Goal: Information Seeking & Learning: Learn about a topic

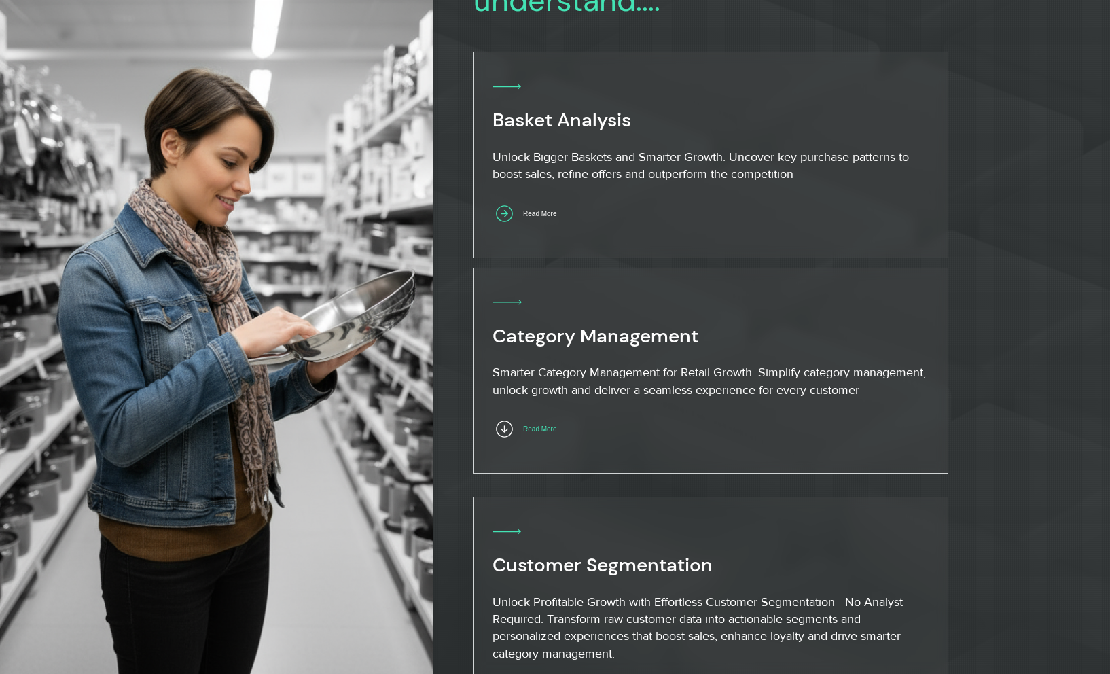
scroll to position [782, 0]
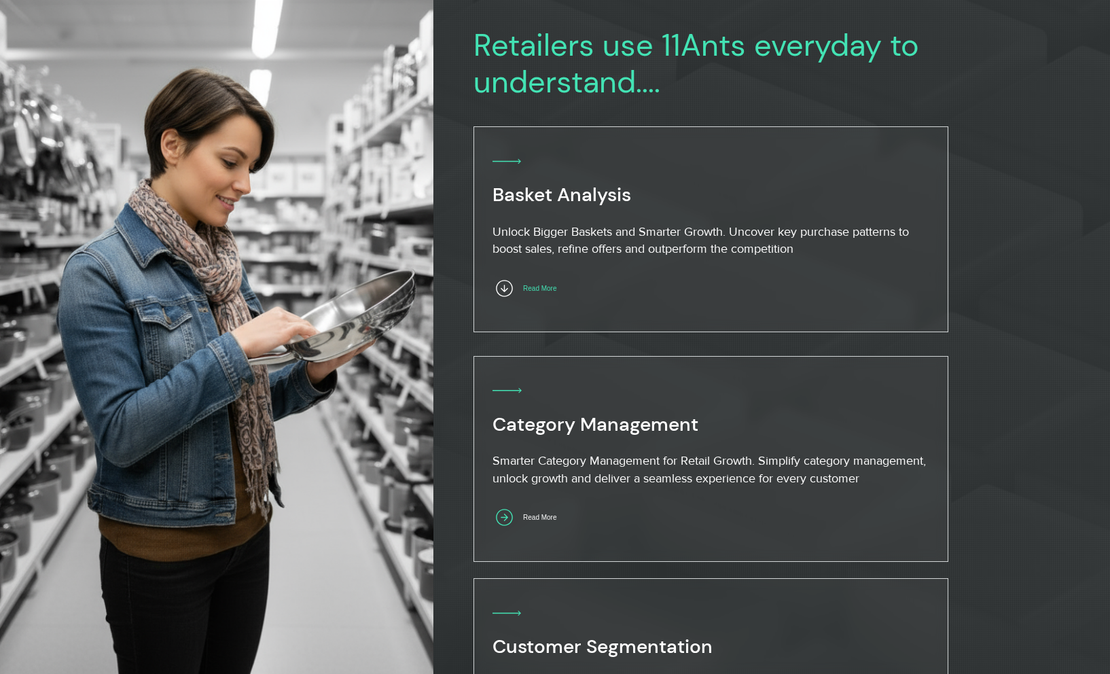
click at [548, 291] on span "Read More" at bounding box center [539, 288] width 33 height 7
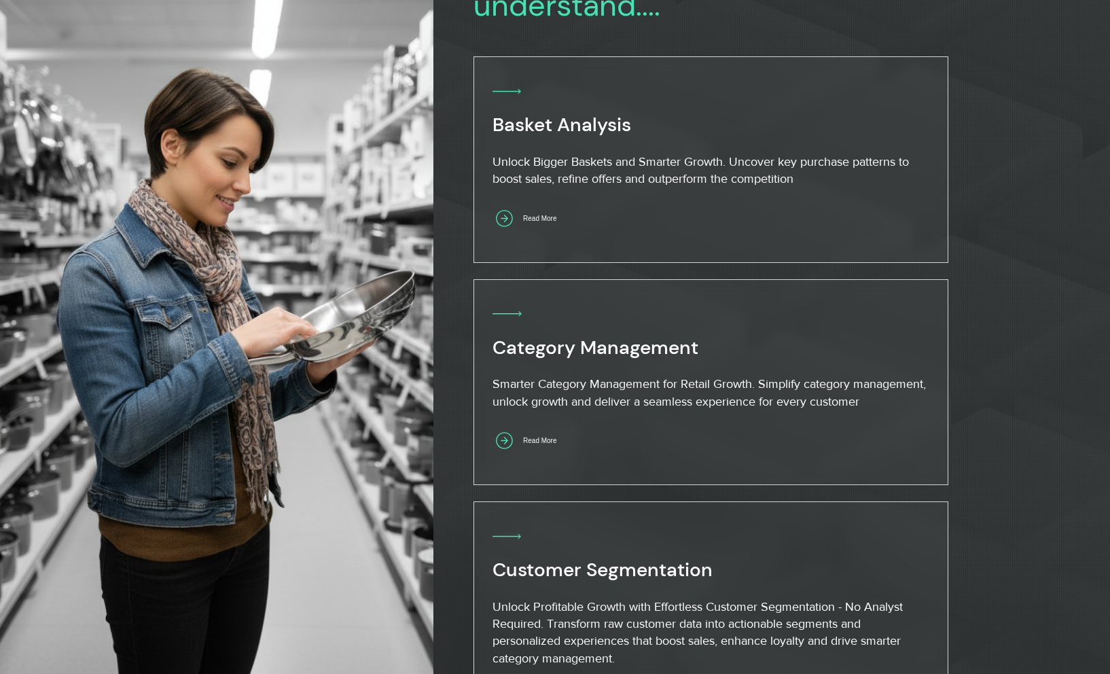
scroll to position [1015, 0]
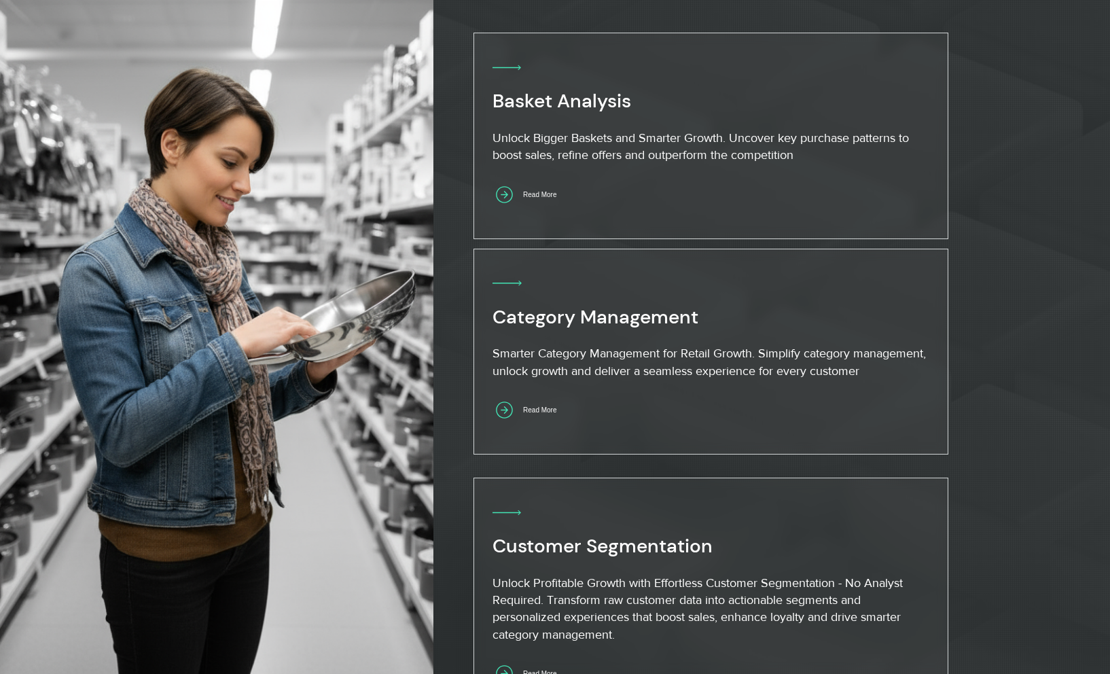
scroll to position [880, 0]
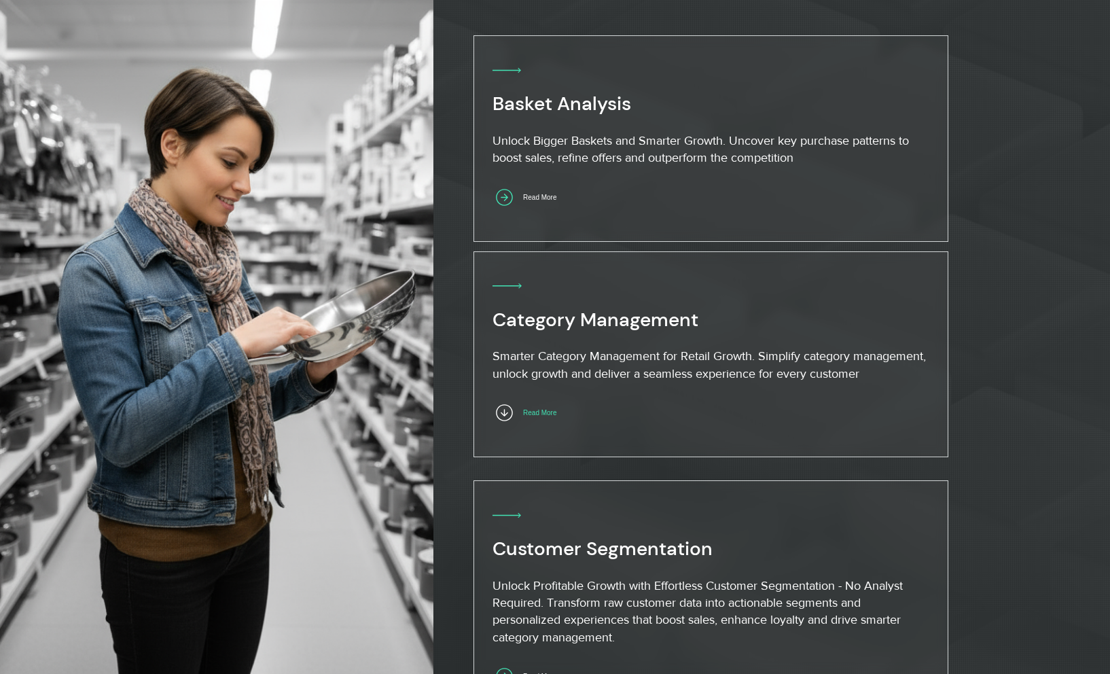
click at [554, 409] on span "Read More" at bounding box center [539, 412] width 33 height 7
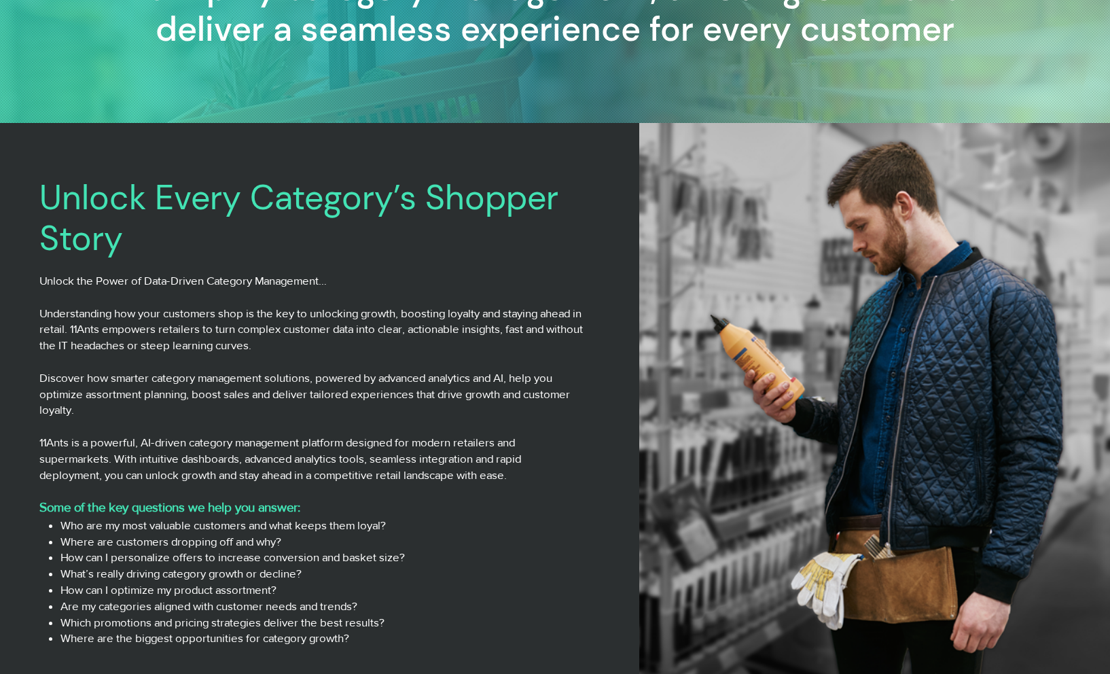
scroll to position [344, 0]
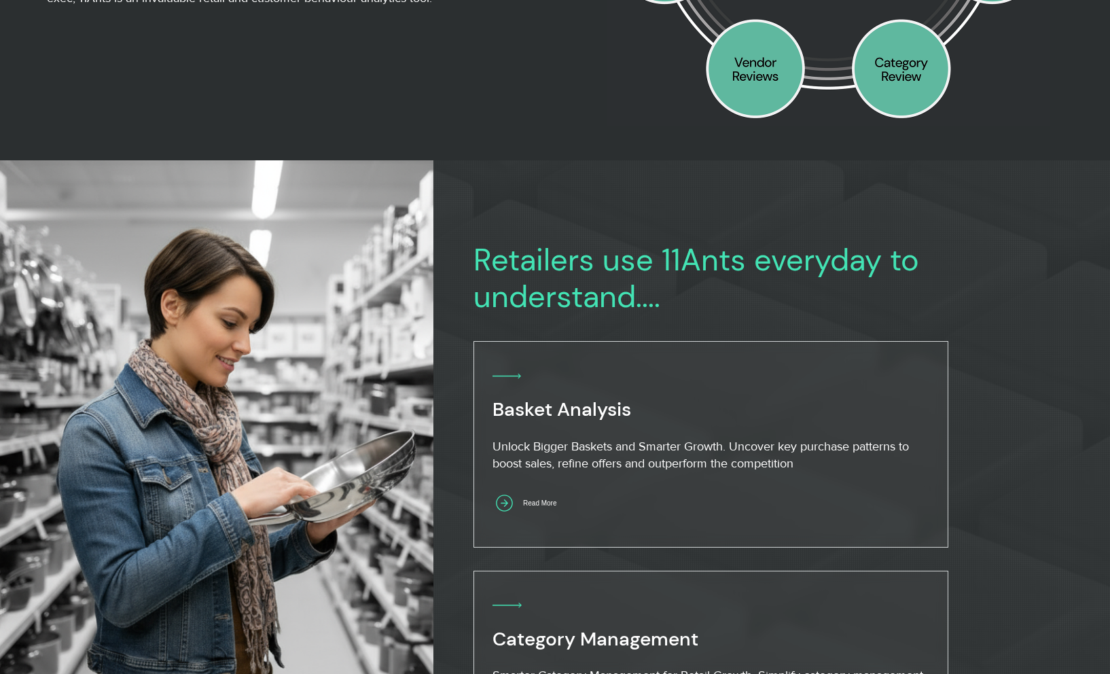
scroll to position [577, 0]
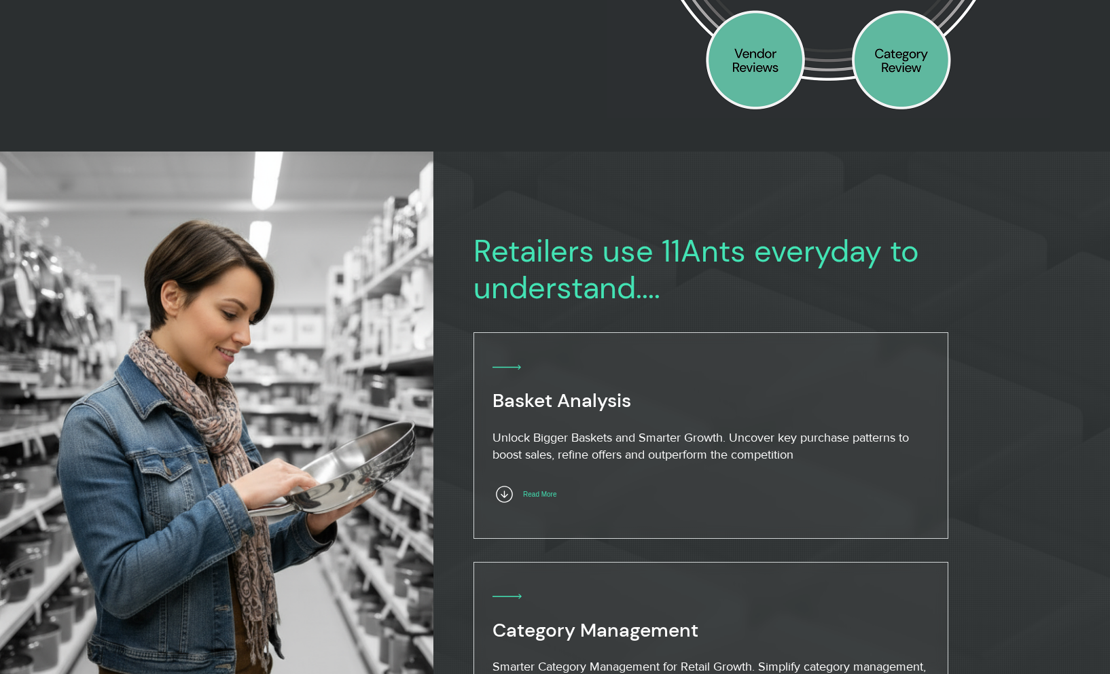
click at [556, 490] on span "Read More" at bounding box center [539, 493] width 33 height 7
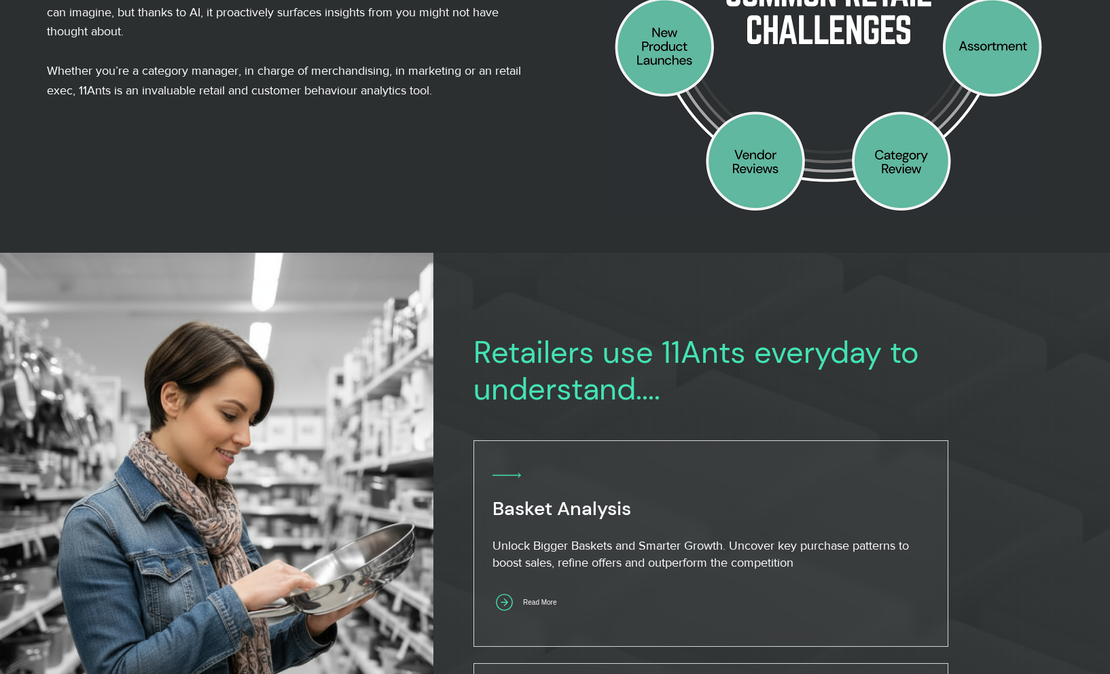
scroll to position [691, 0]
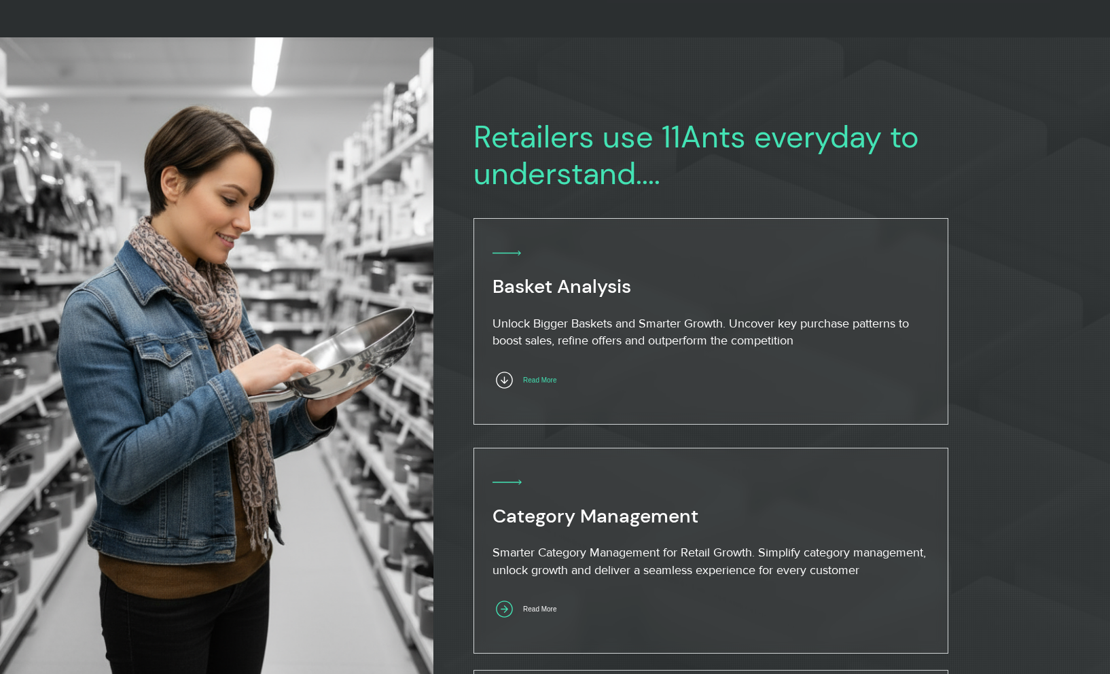
click at [553, 377] on span "Read More" at bounding box center [539, 379] width 33 height 7
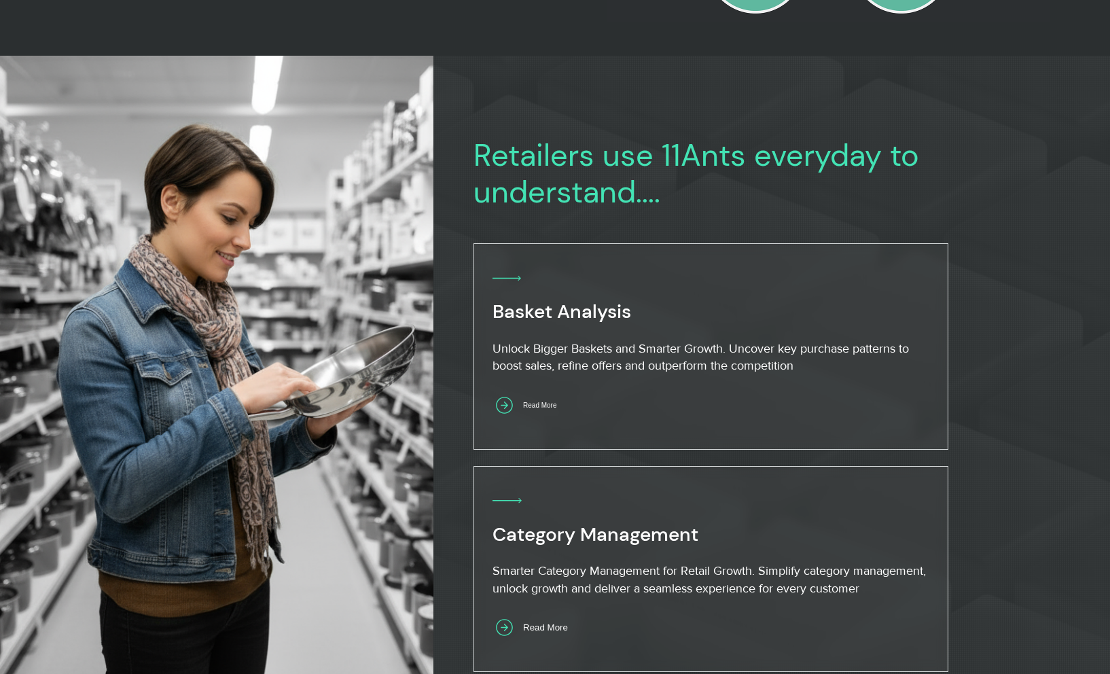
scroll to position [706, 0]
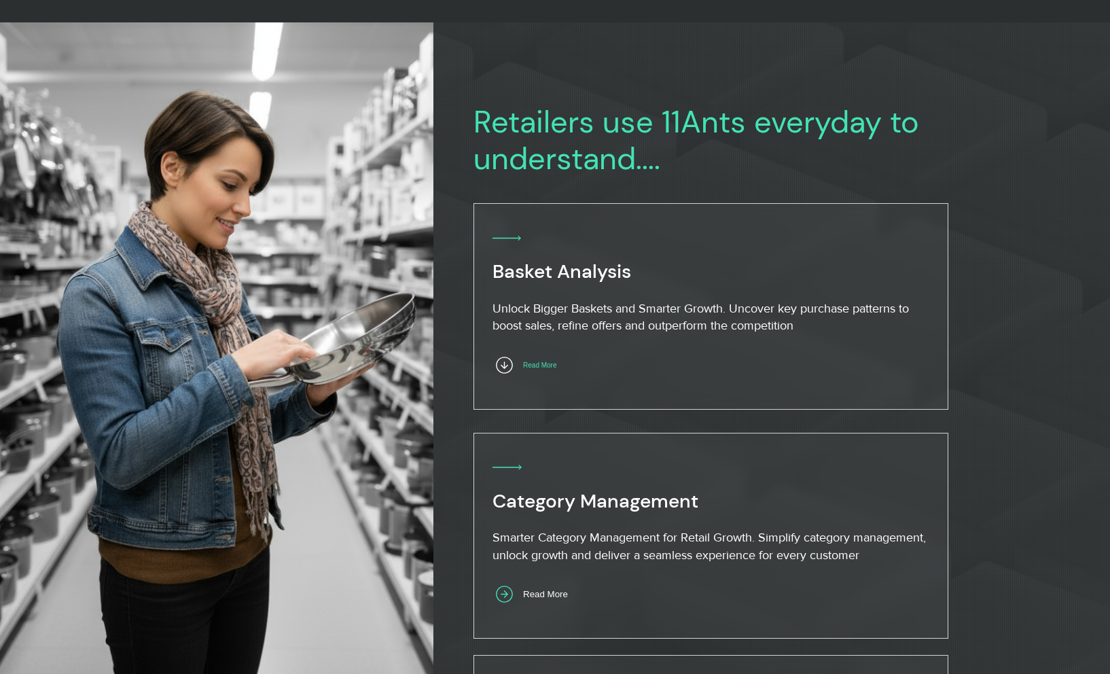
click at [556, 367] on span "Read More" at bounding box center [539, 364] width 33 height 7
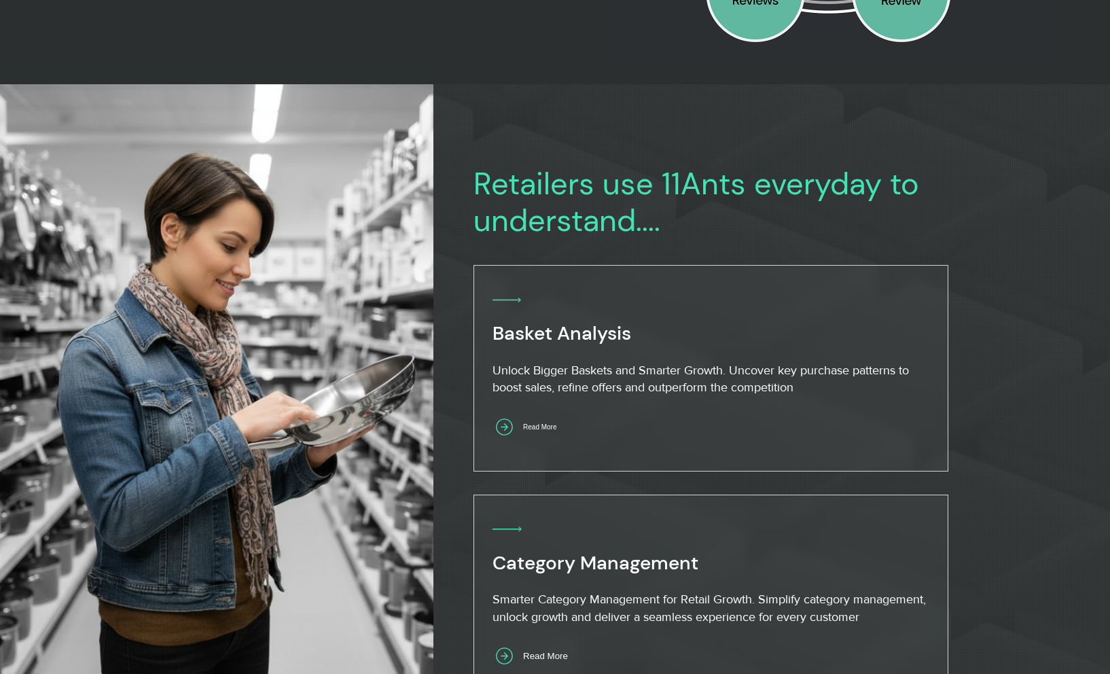
scroll to position [661, 0]
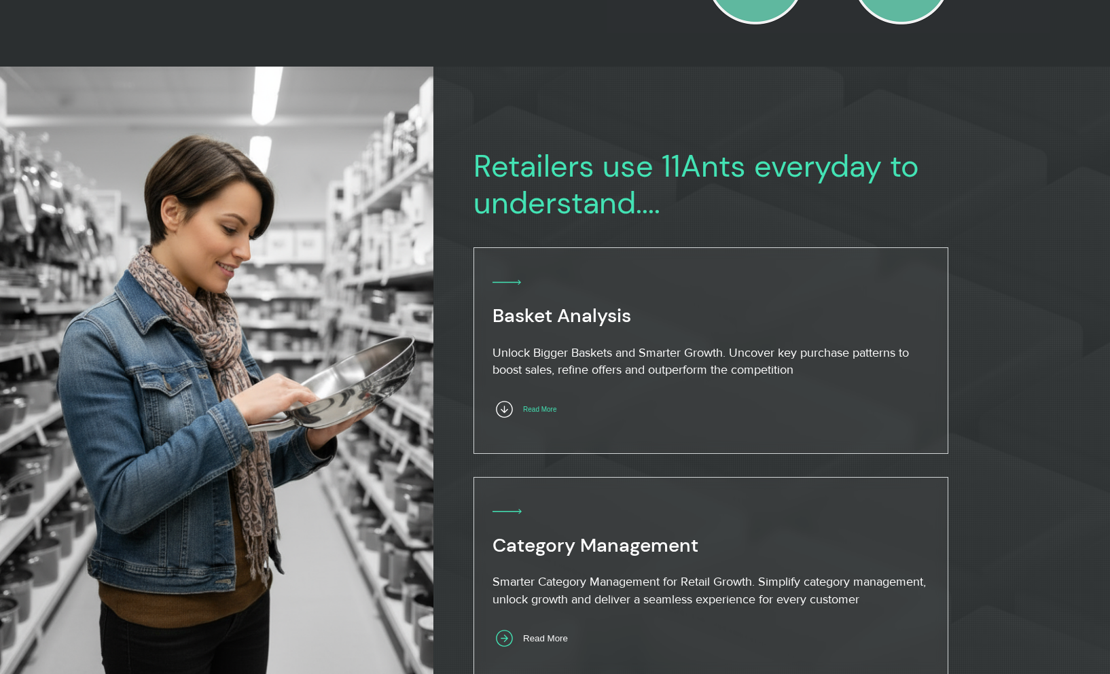
click at [556, 410] on span "Read More" at bounding box center [539, 408] width 33 height 7
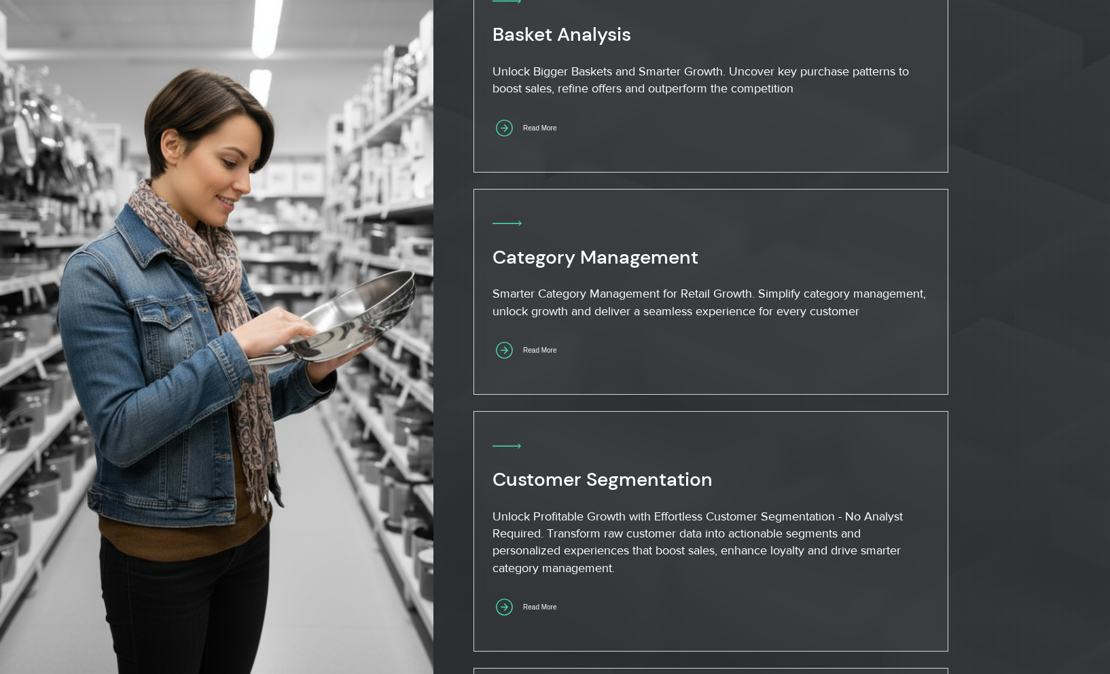
scroll to position [944, 0]
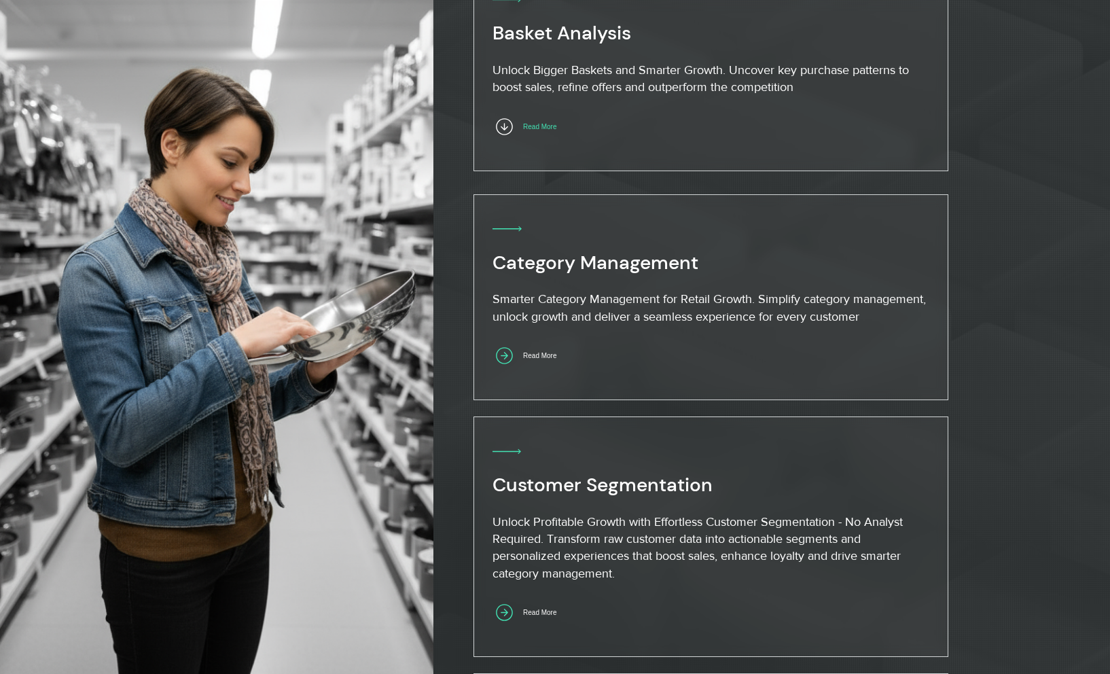
click at [551, 130] on span "Read More" at bounding box center [539, 126] width 33 height 7
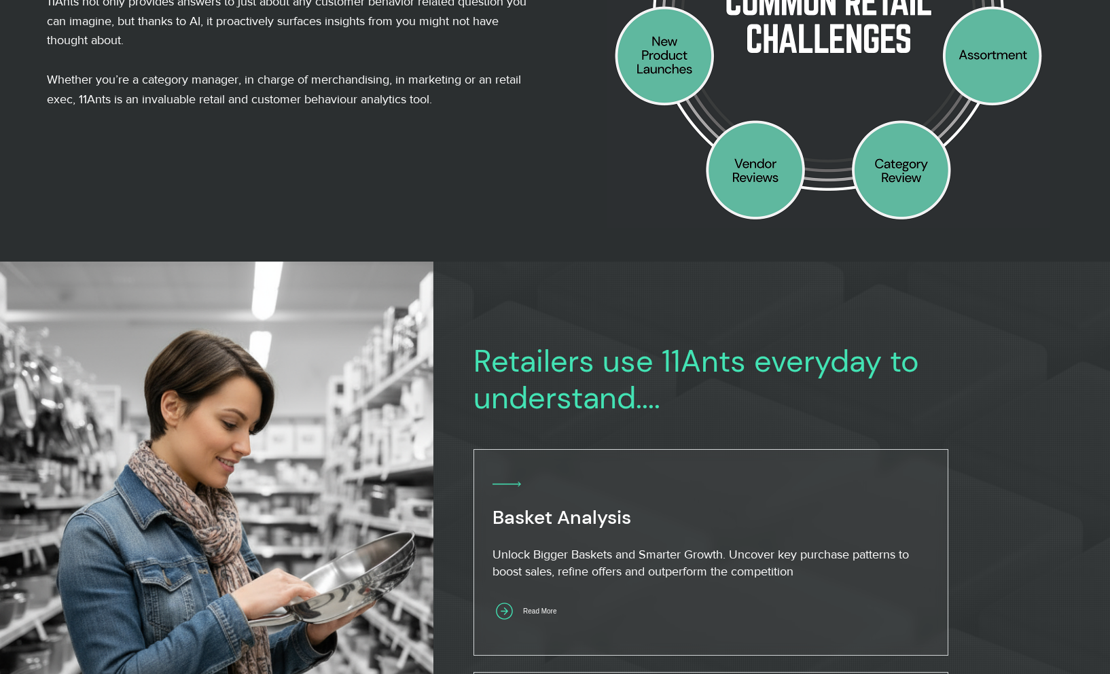
scroll to position [576, 0]
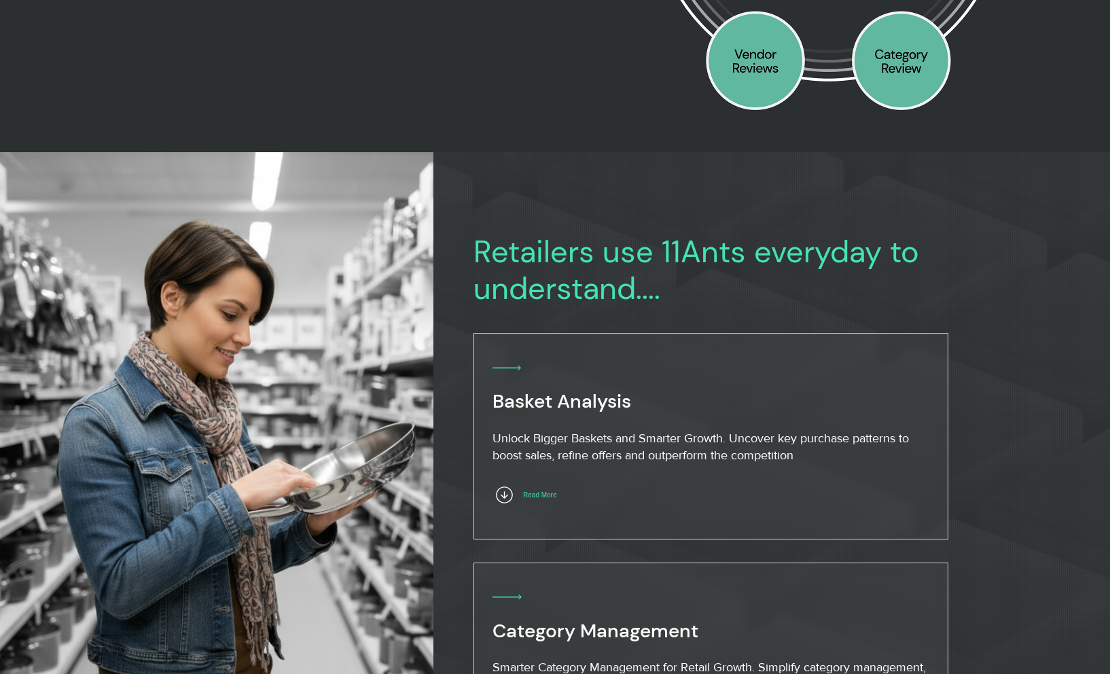
click at [541, 491] on span "Read More" at bounding box center [539, 494] width 33 height 7
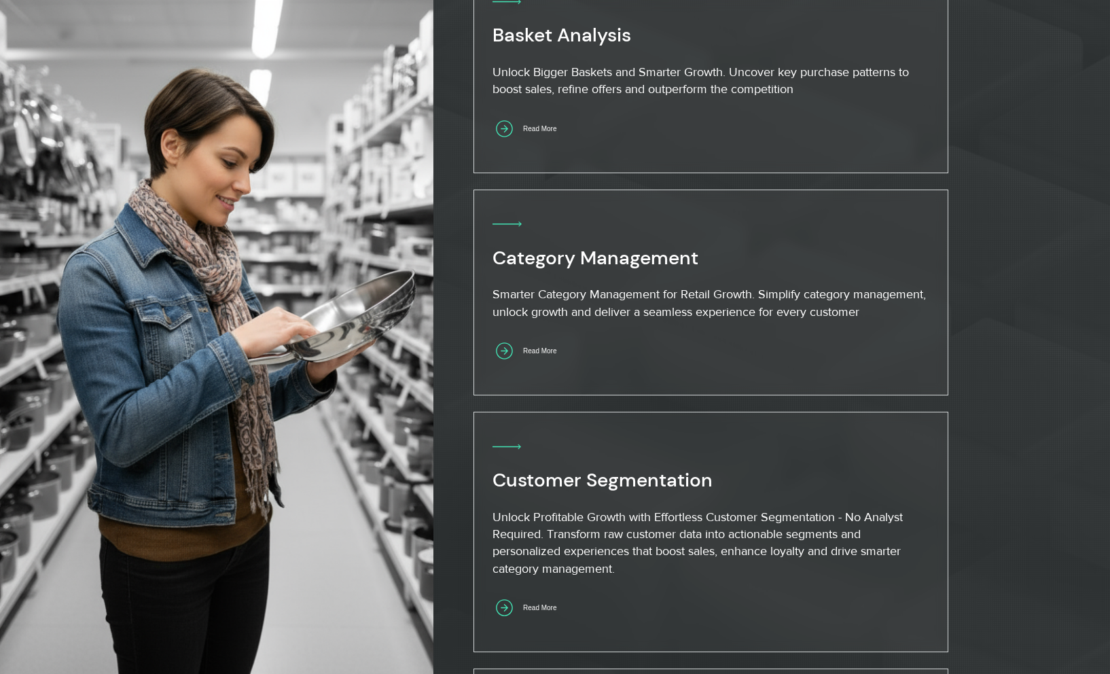
scroll to position [964, 0]
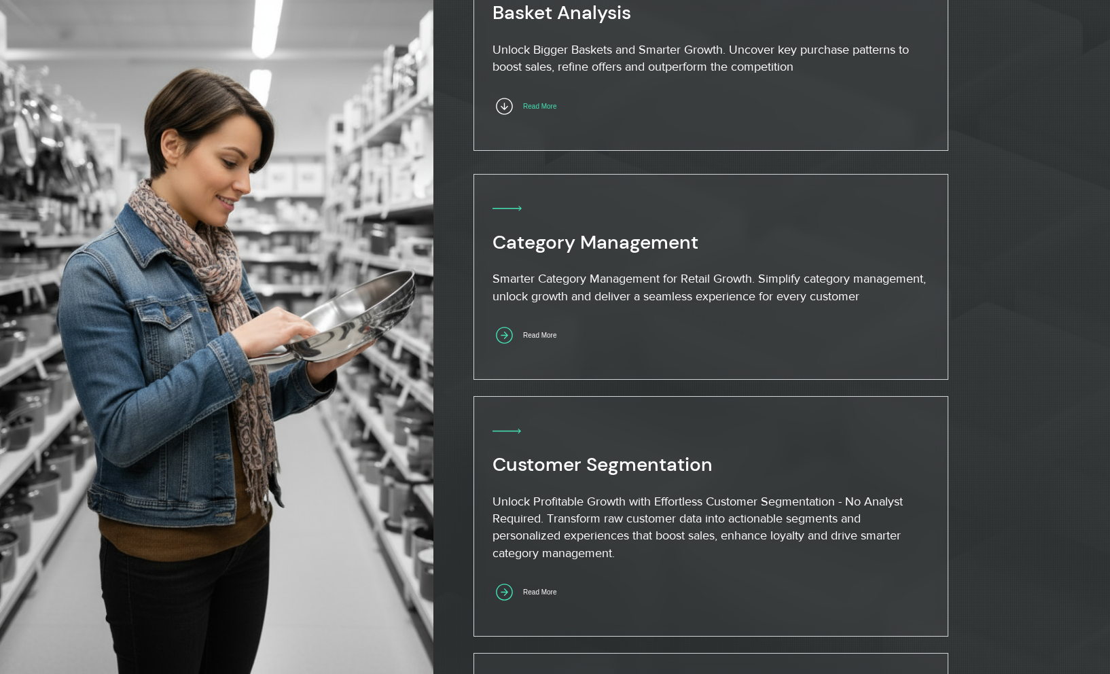
click at [556, 107] on span "Read More" at bounding box center [539, 106] width 33 height 7
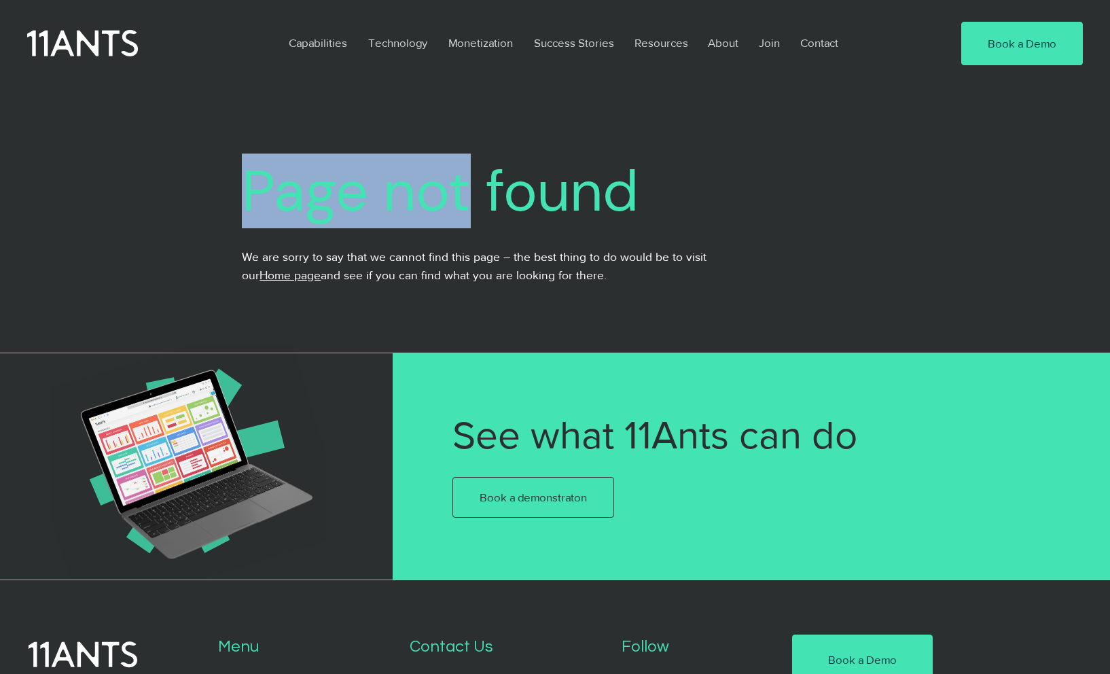
drag, startPoint x: 475, startPoint y: 213, endPoint x: 486, endPoint y: 298, distance: 85.6
click at [486, 298] on div "Page not found We are sorry to say that we cannot find this page – the best thi…" at bounding box center [554, 220] width 734 height 266
click at [486, 298] on div "main content" at bounding box center [554, 220] width 734 height 266
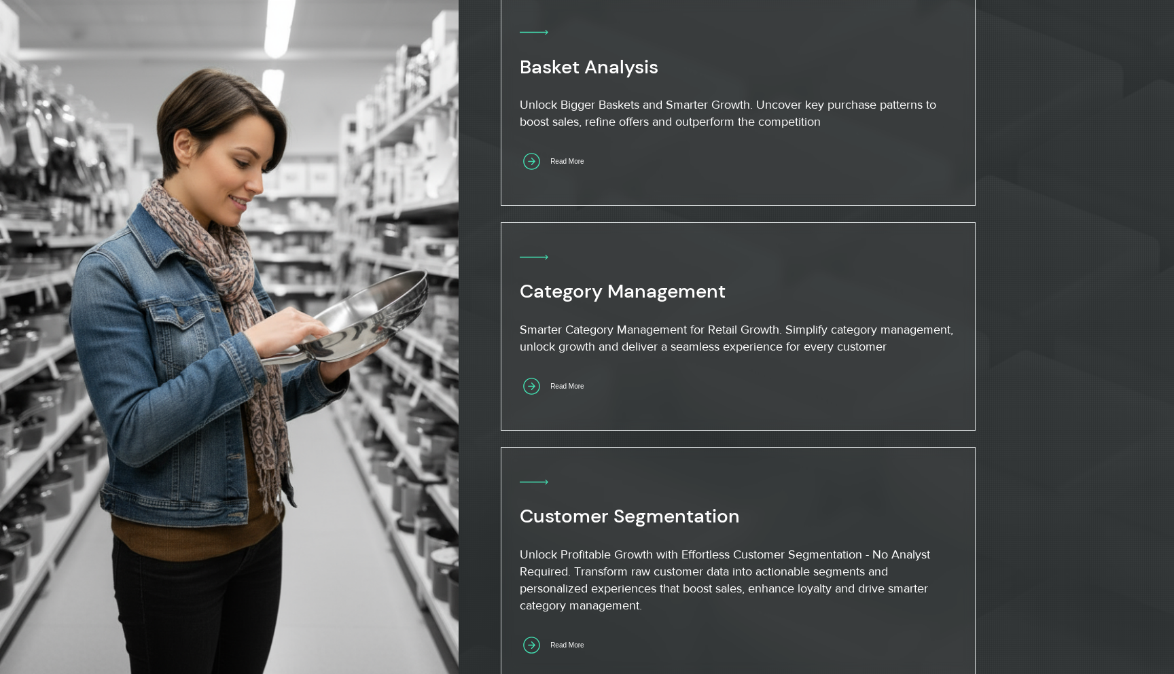
scroll to position [931, 0]
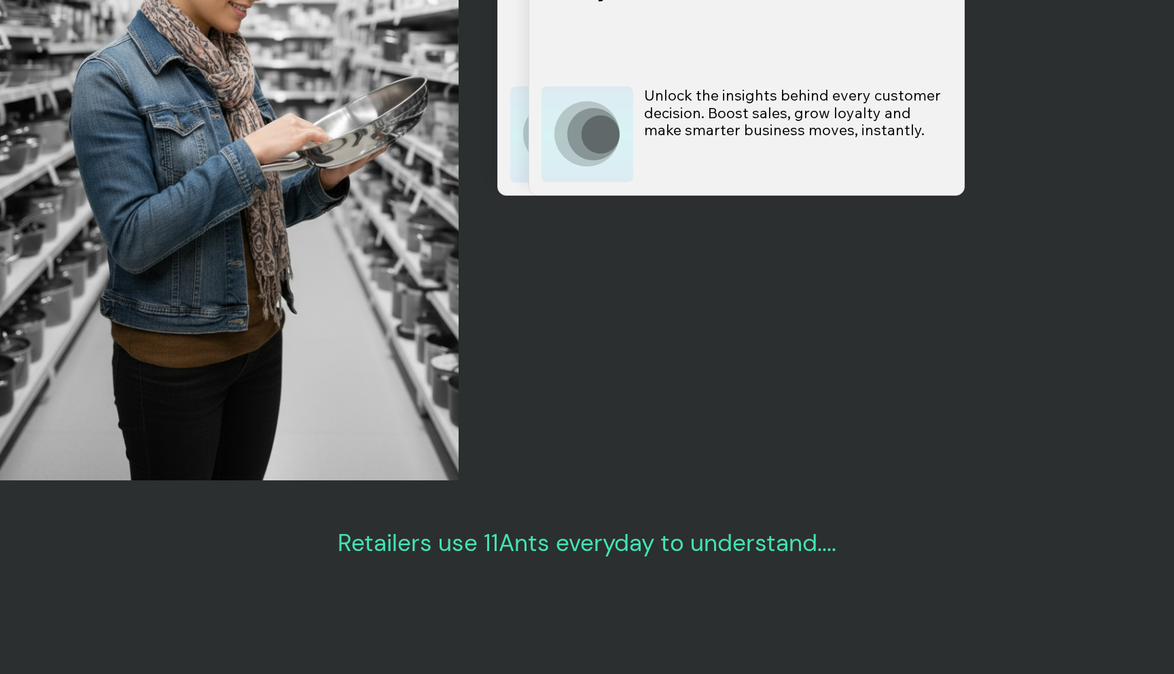
scroll to position [3559, 0]
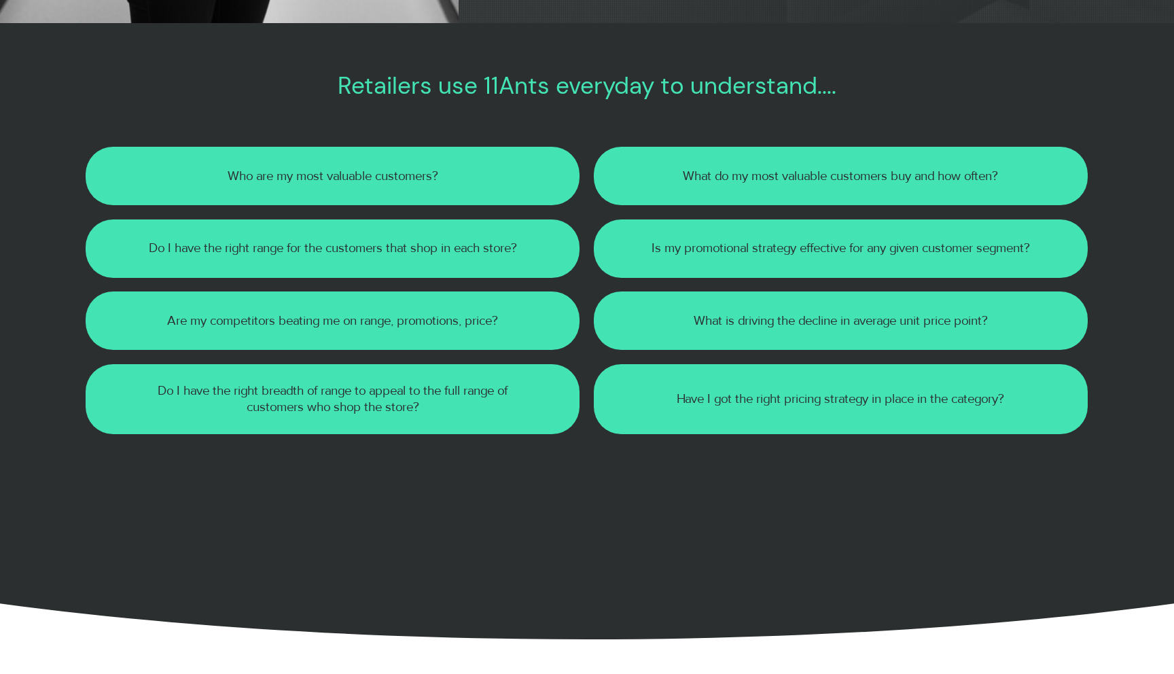
scroll to position [2152, 0]
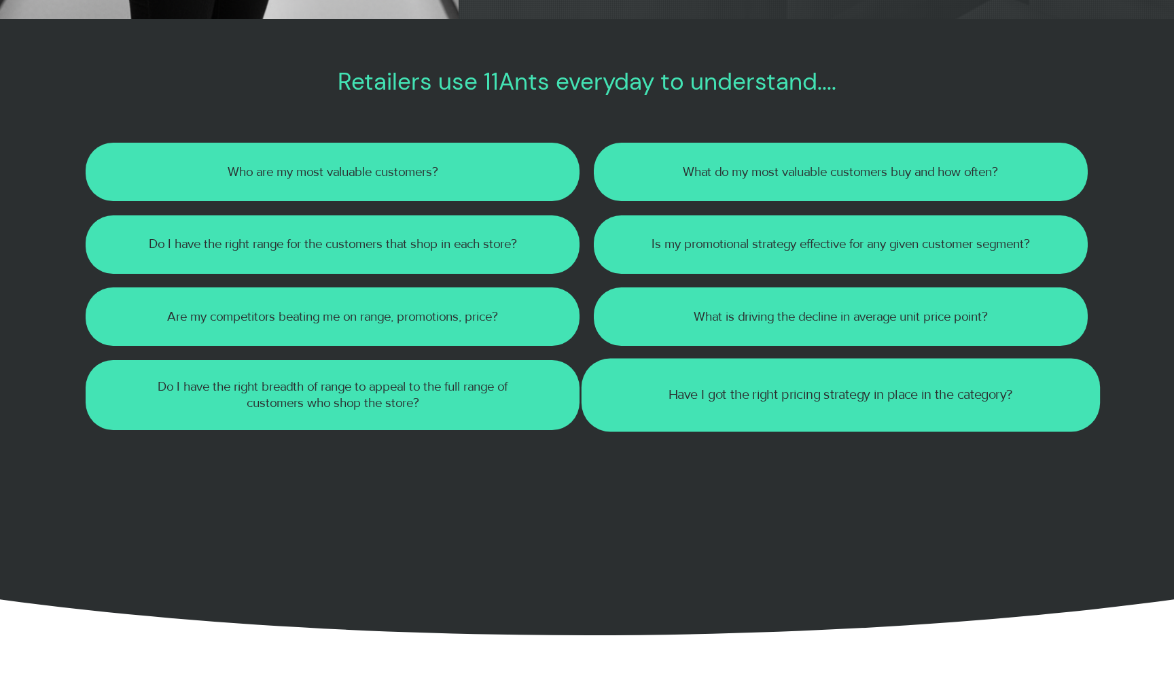
scroll to position [2156, 0]
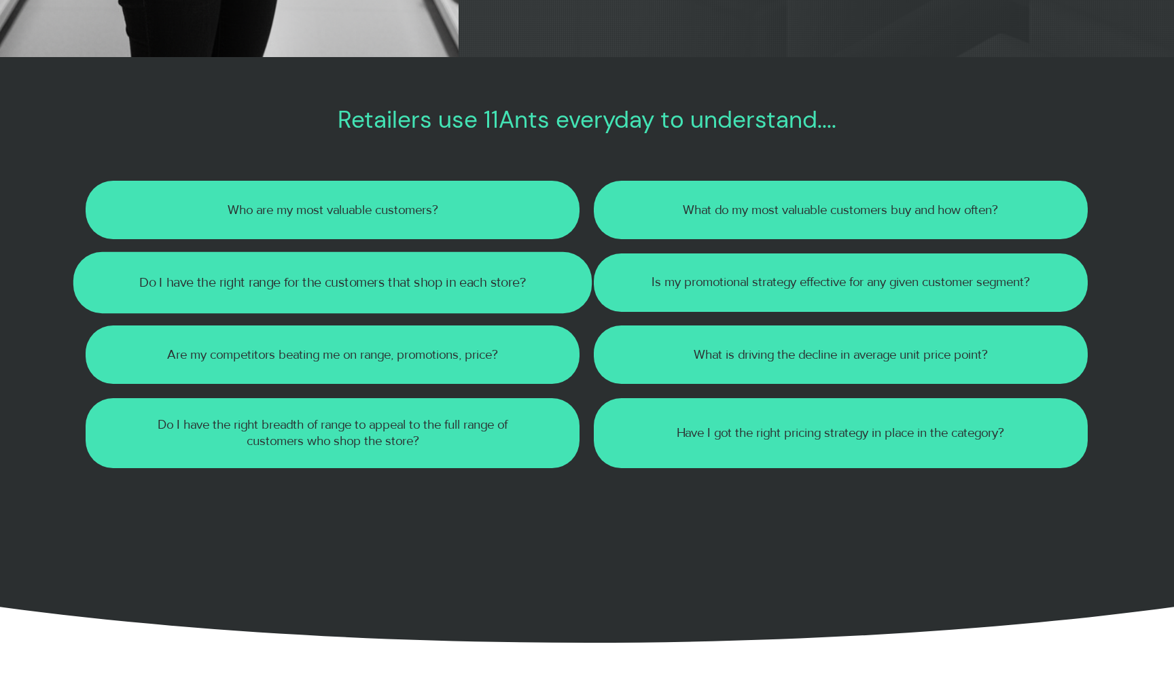
scroll to position [2125, 0]
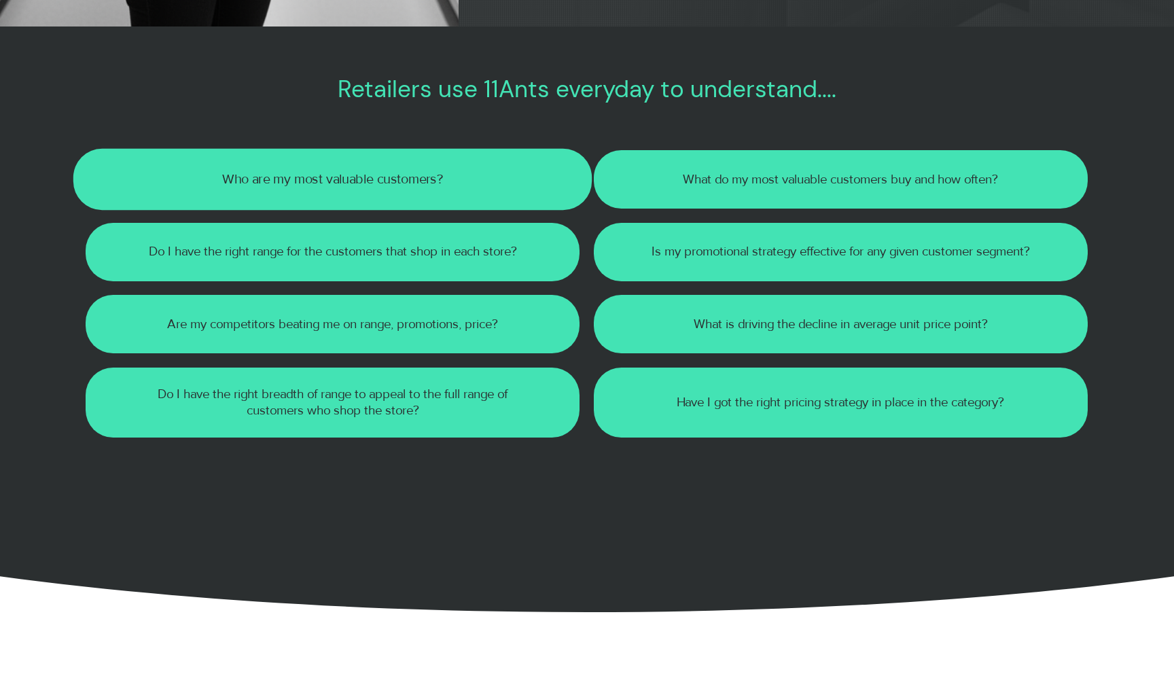
scroll to position [2137, 0]
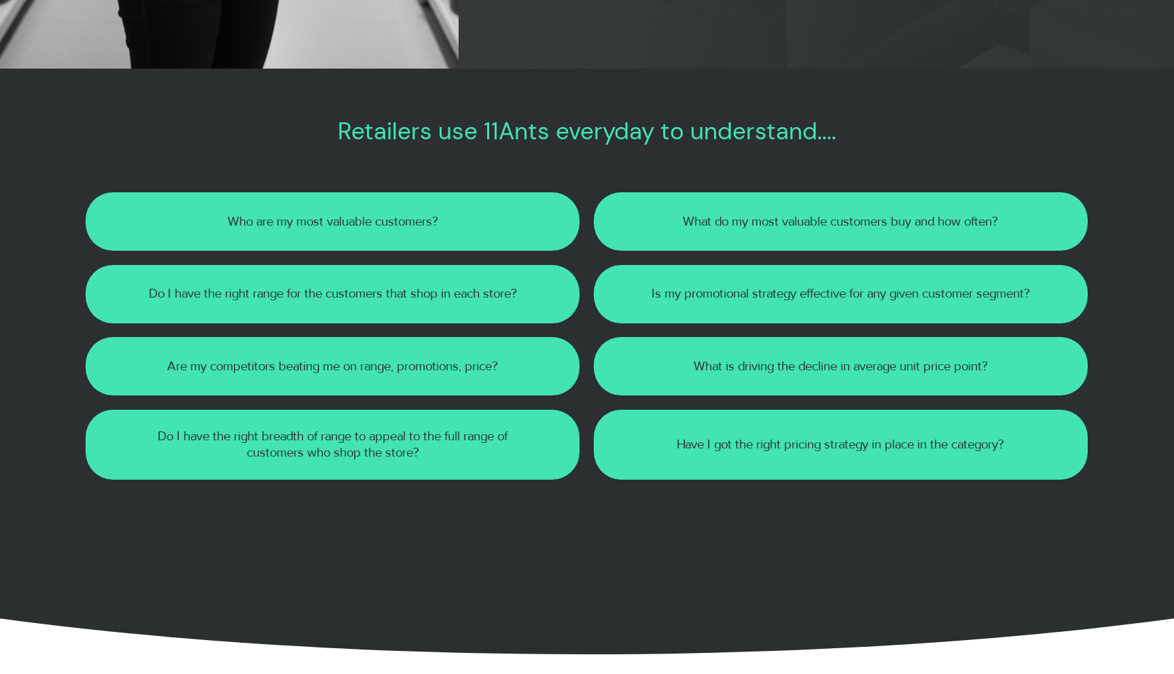
scroll to position [2111, 0]
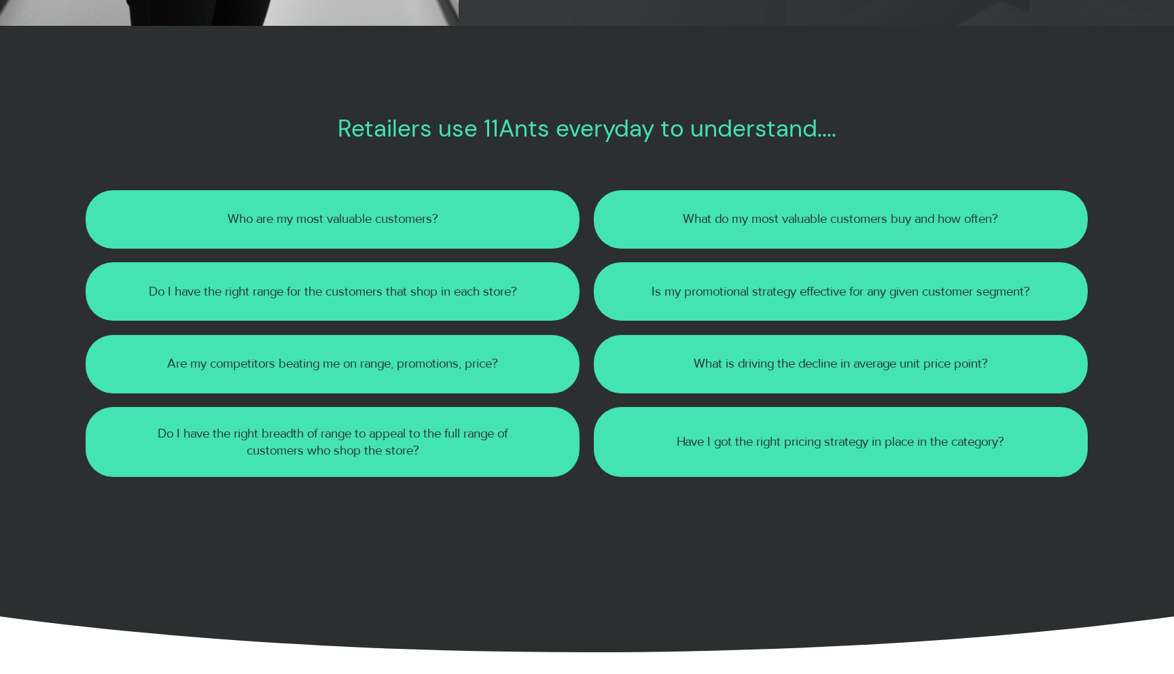
scroll to position [2162, 0]
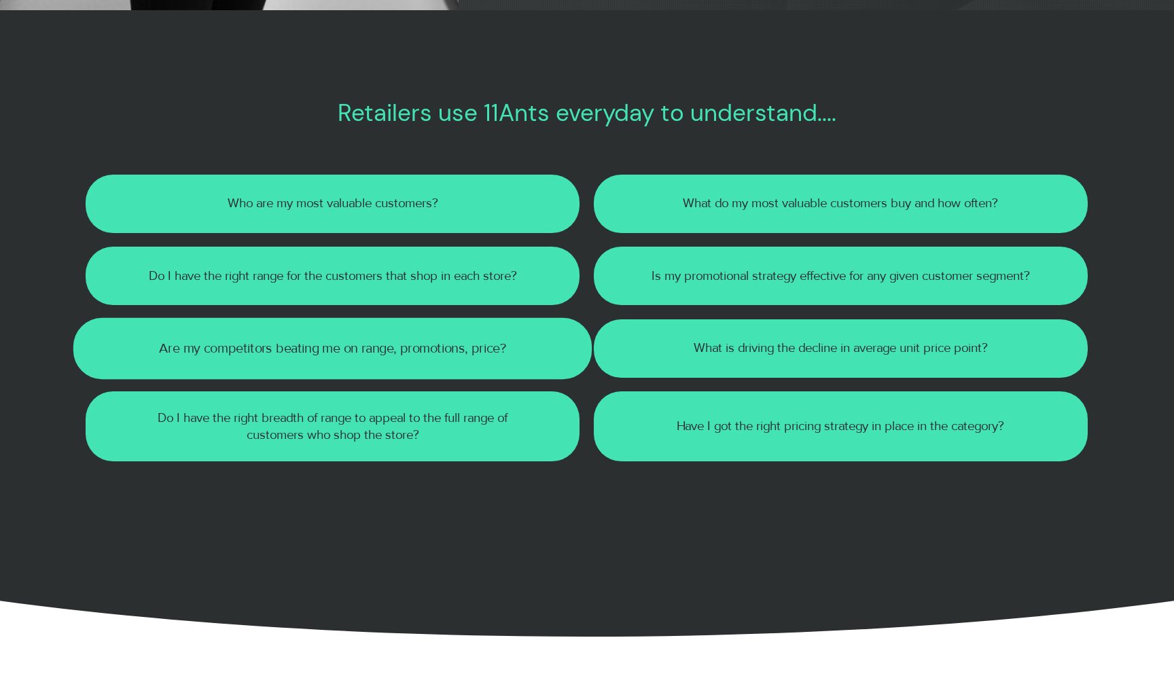
scroll to position [2158, 0]
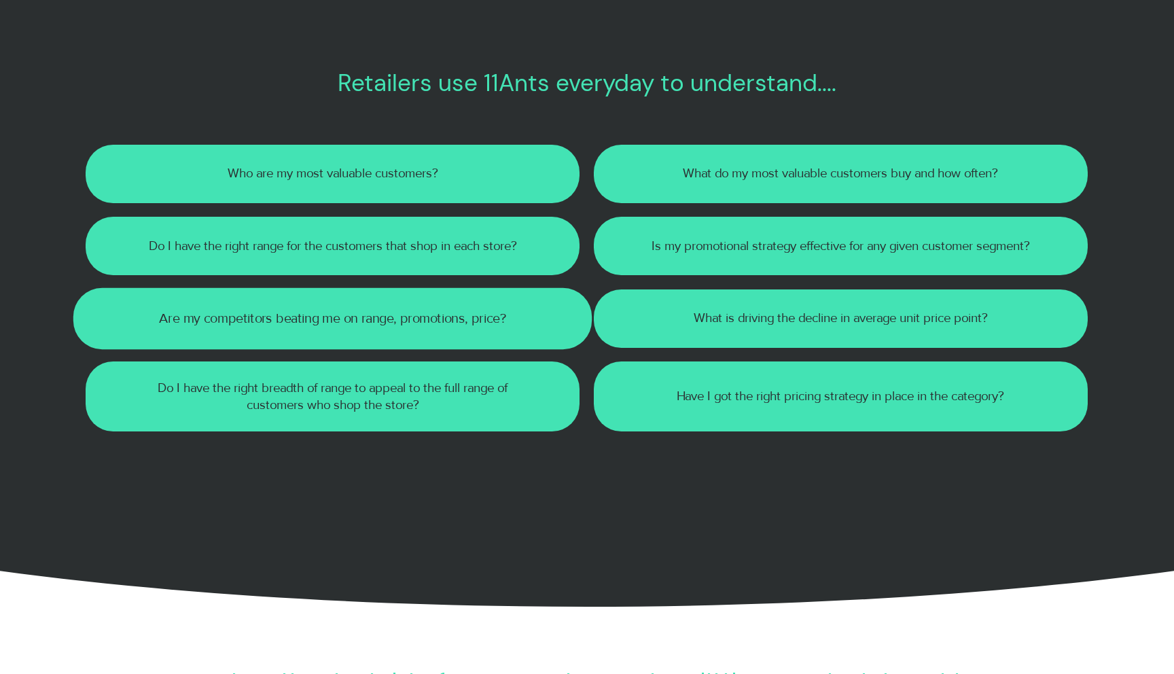
scroll to position [2181, 0]
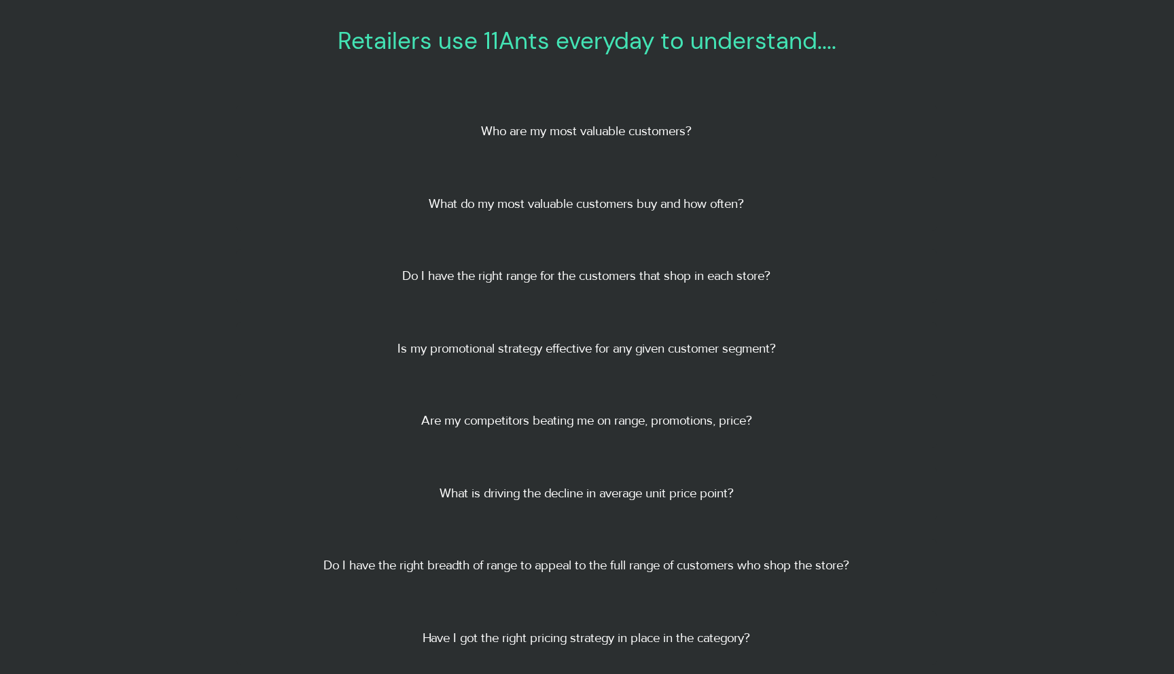
scroll to position [2230, 0]
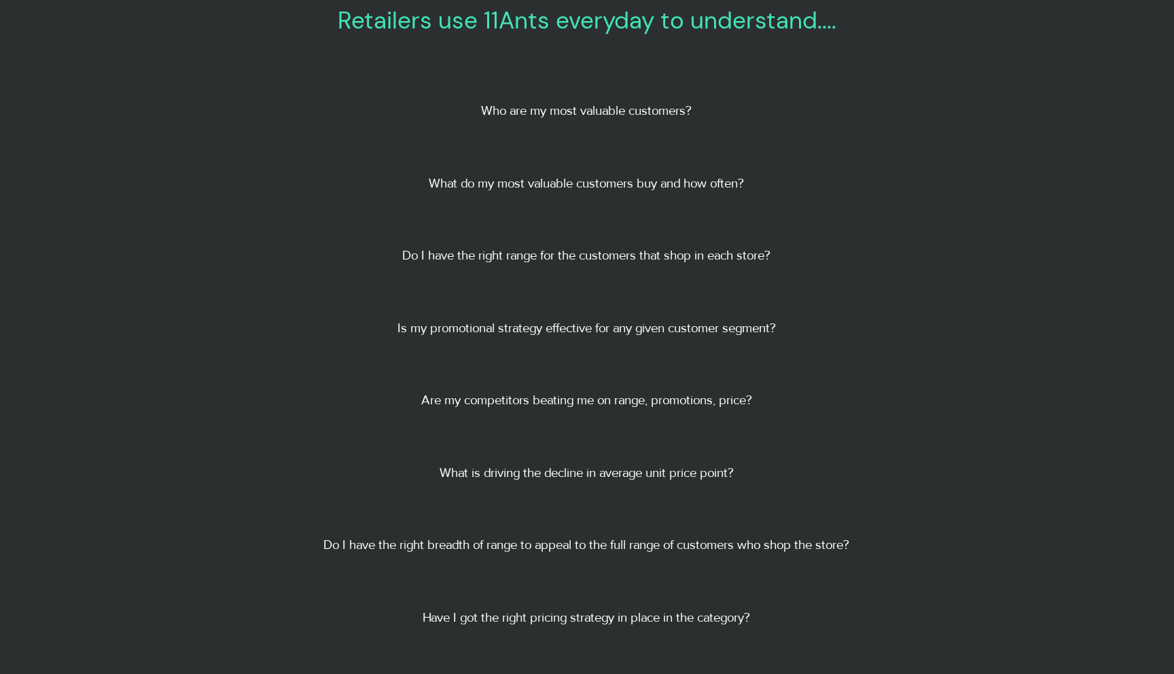
scroll to position [2291, 0]
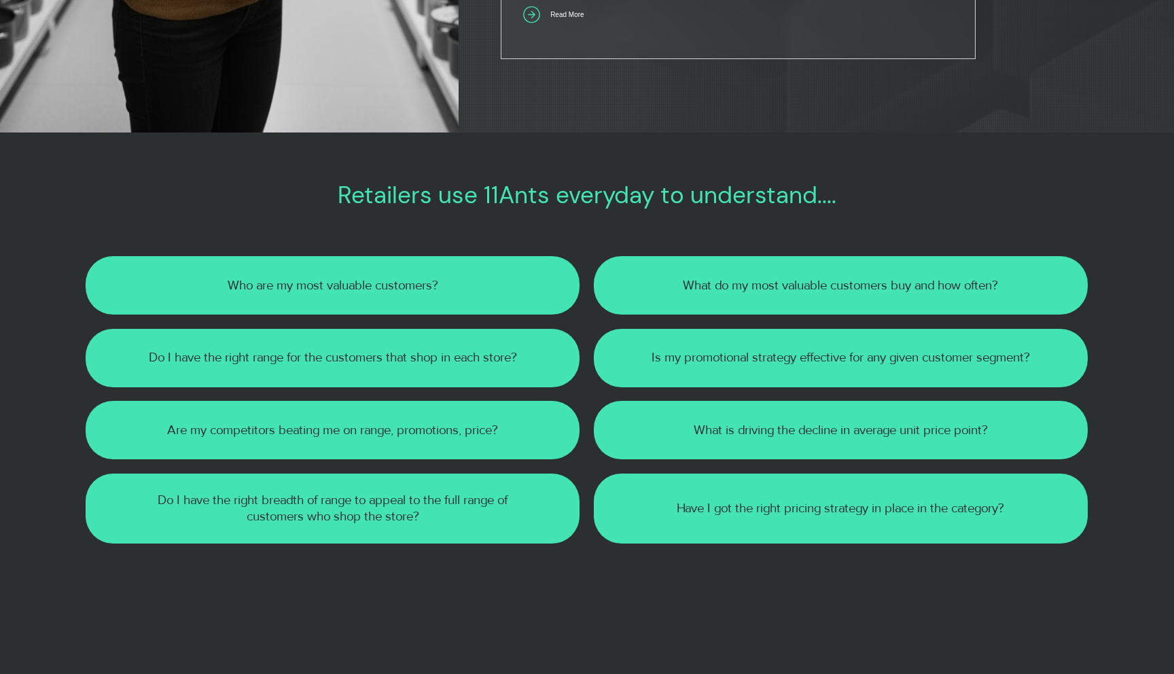
scroll to position [2012, 0]
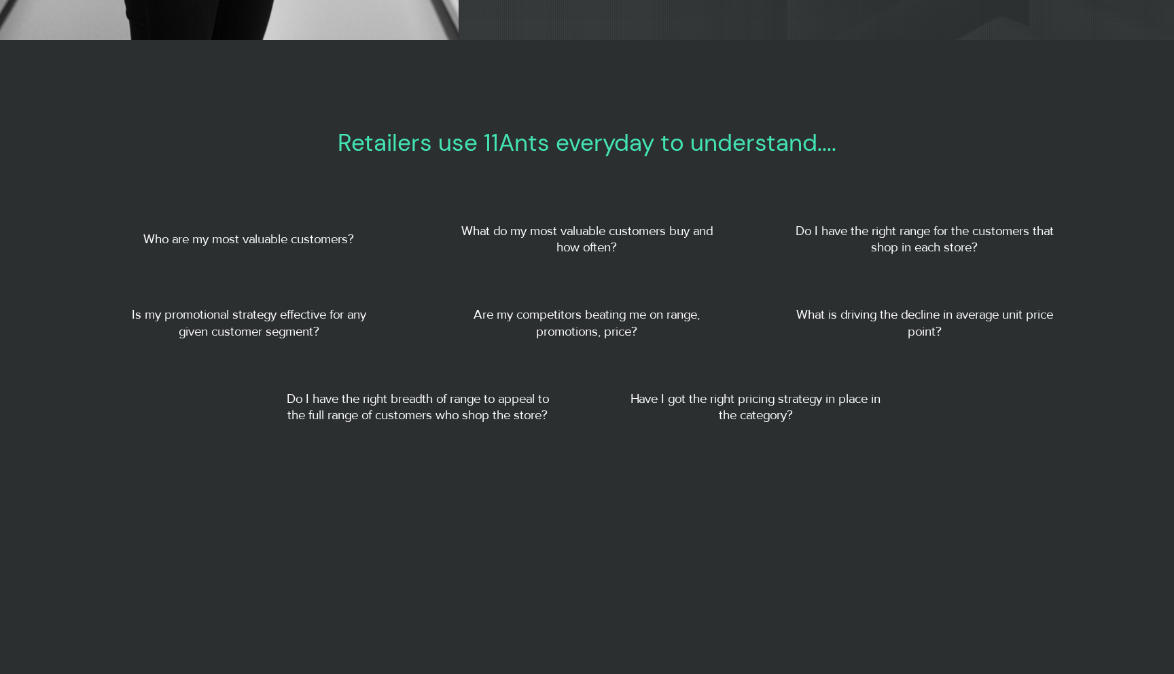
scroll to position [2124, 0]
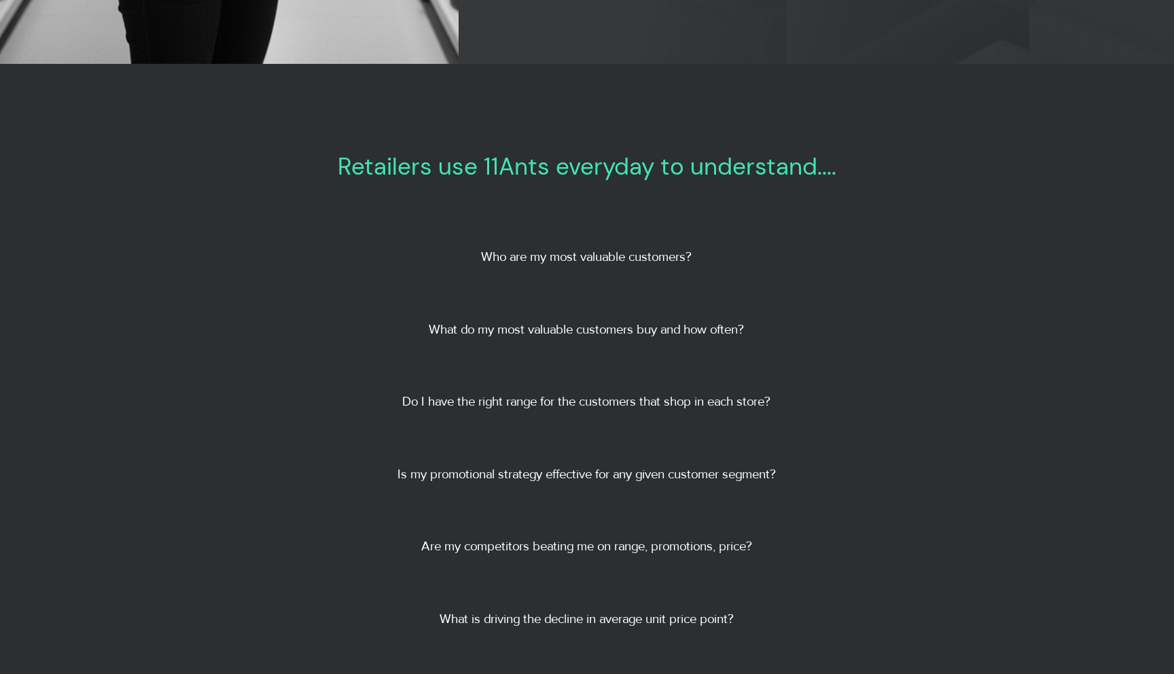
scroll to position [2175, 0]
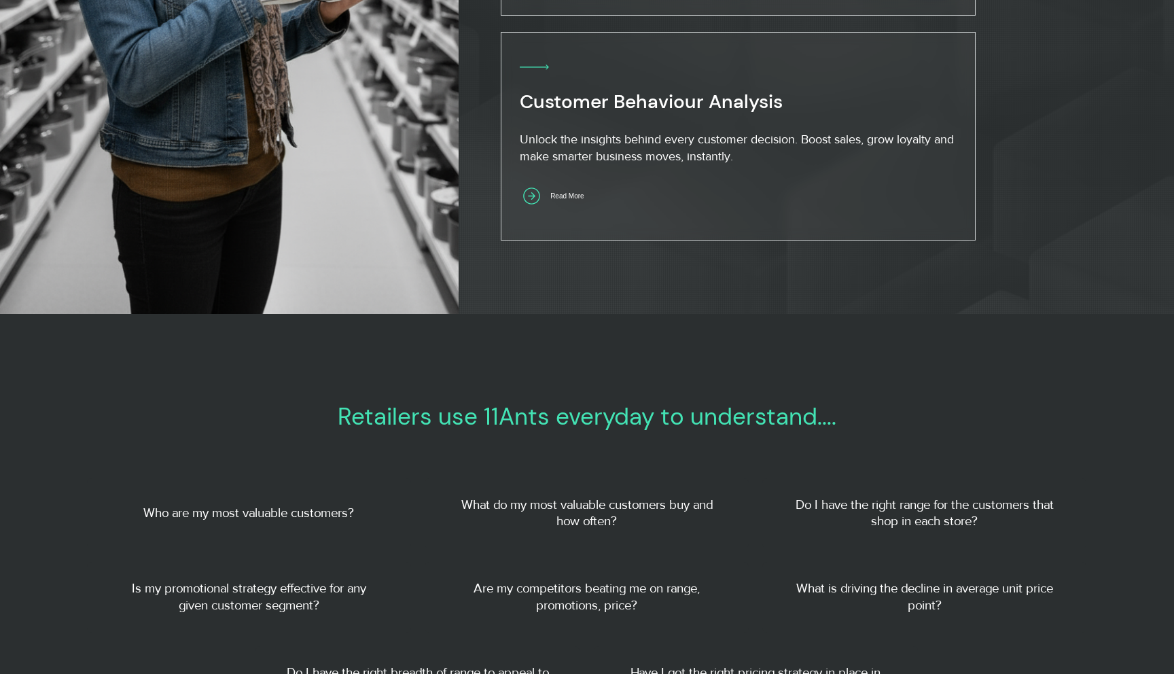
scroll to position [1847, 0]
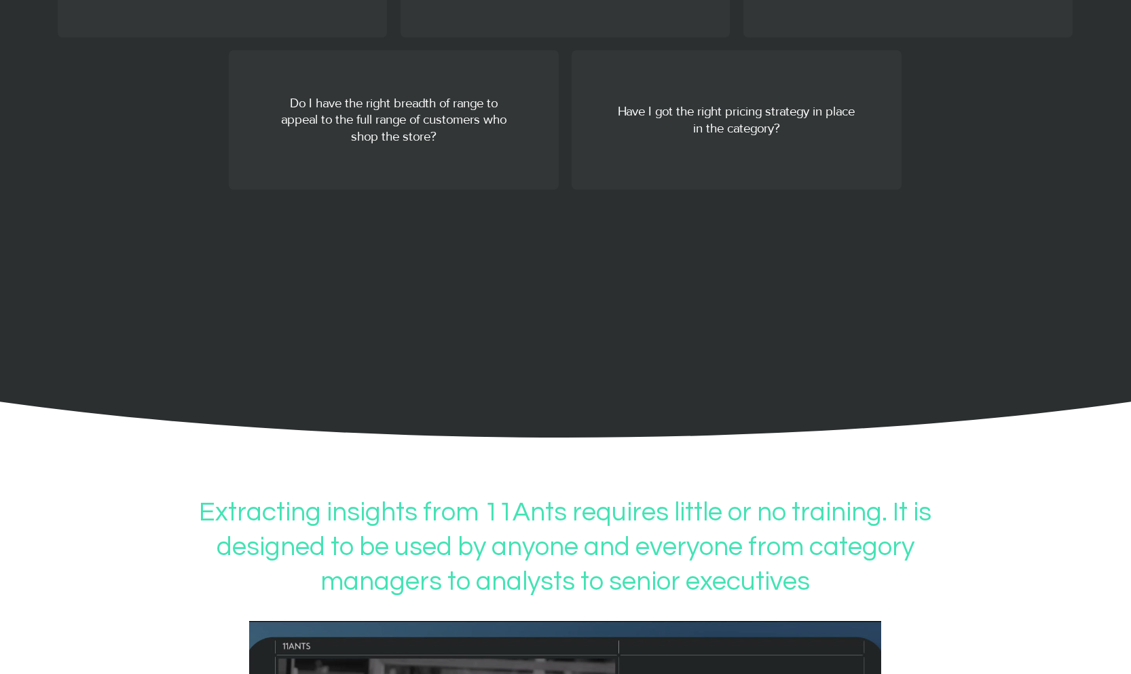
scroll to position [2482, 0]
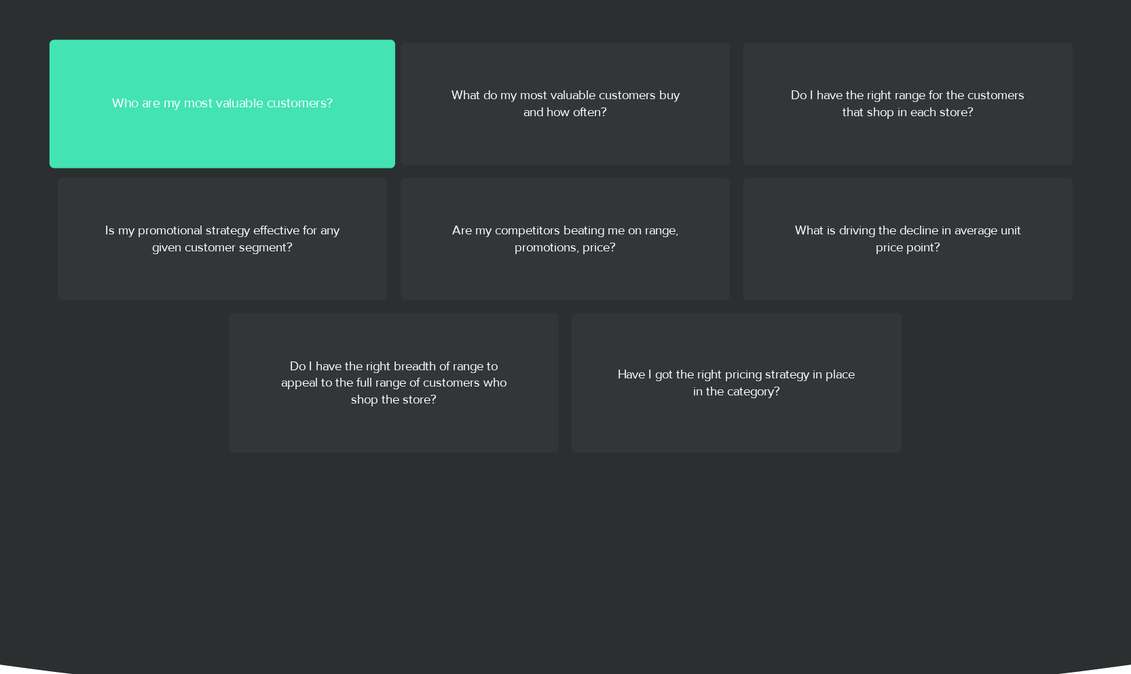
scroll to position [2296, 0]
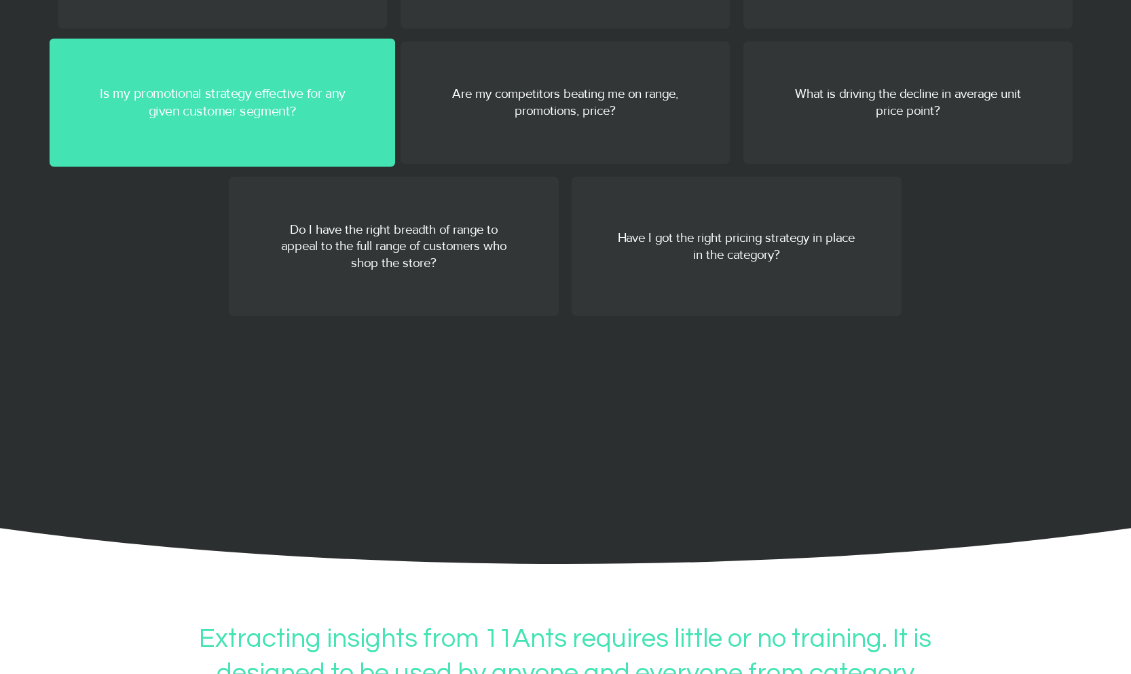
scroll to position [2441, 0]
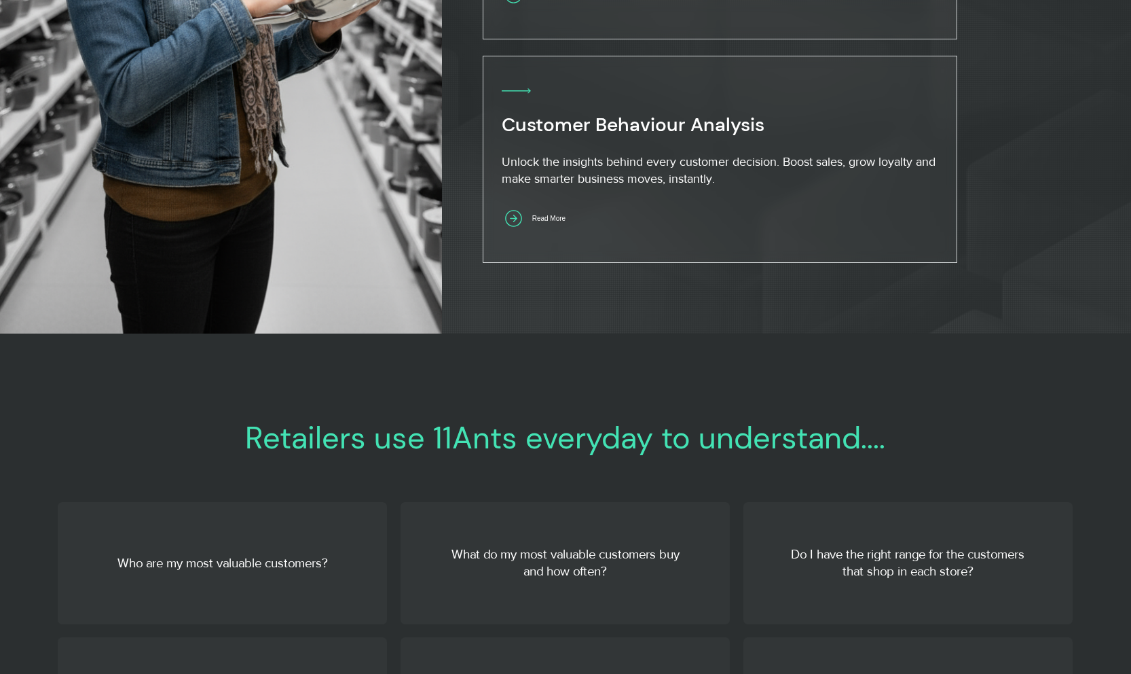
scroll to position [1846, 0]
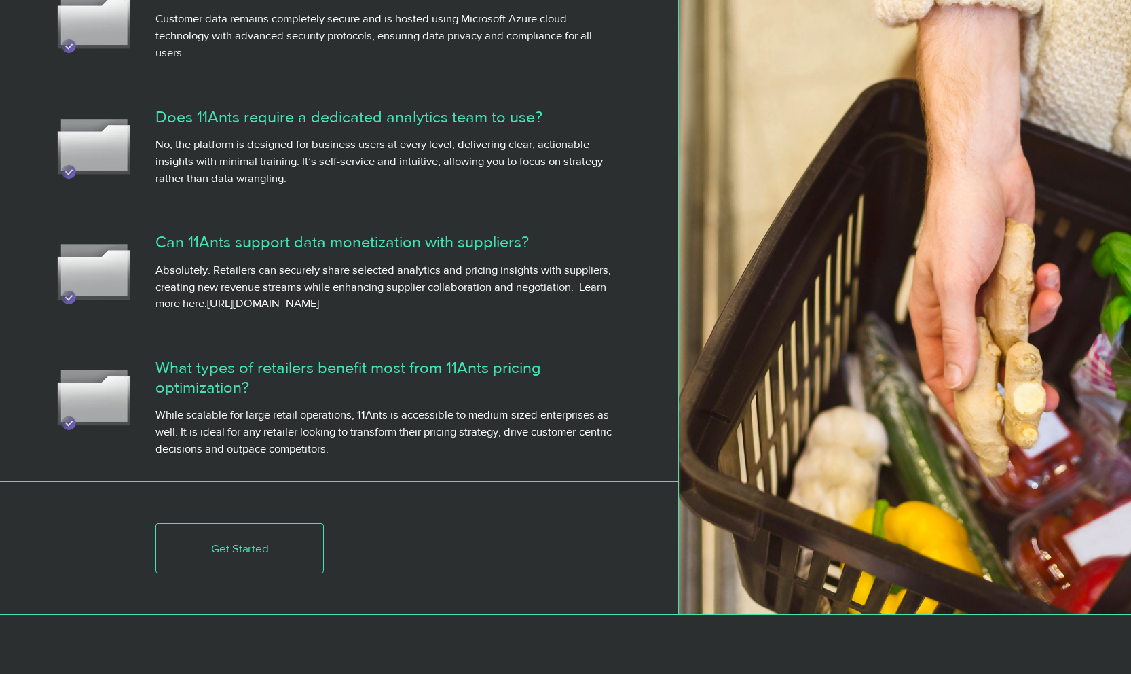
scroll to position [6064, 0]
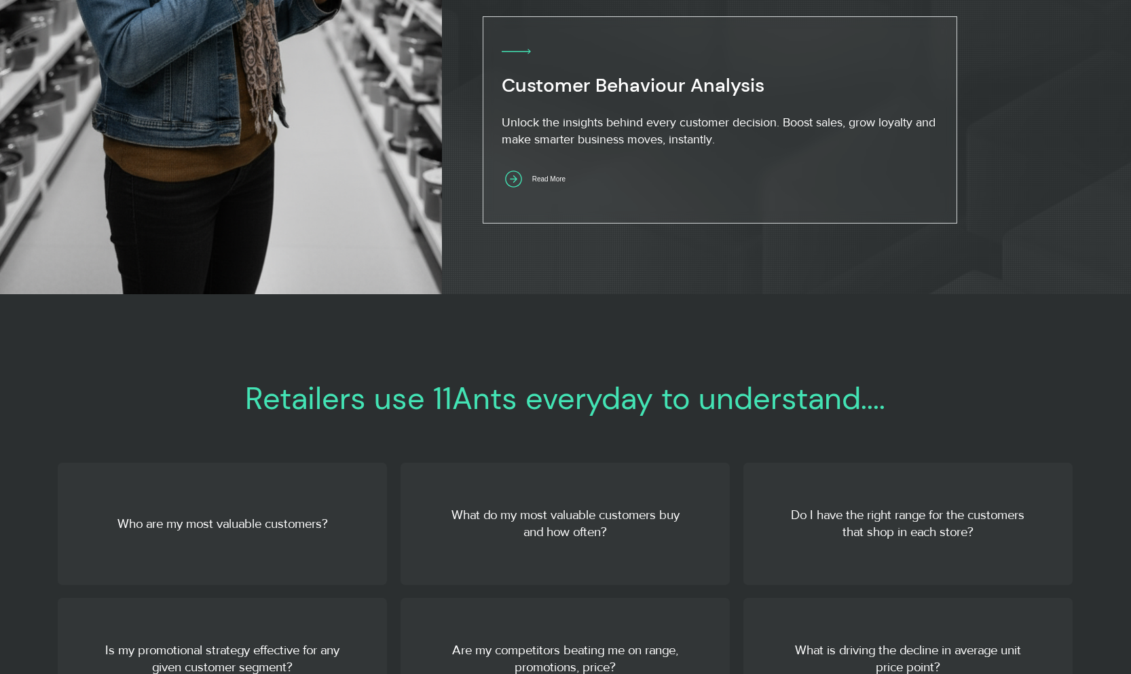
scroll to position [2219, 0]
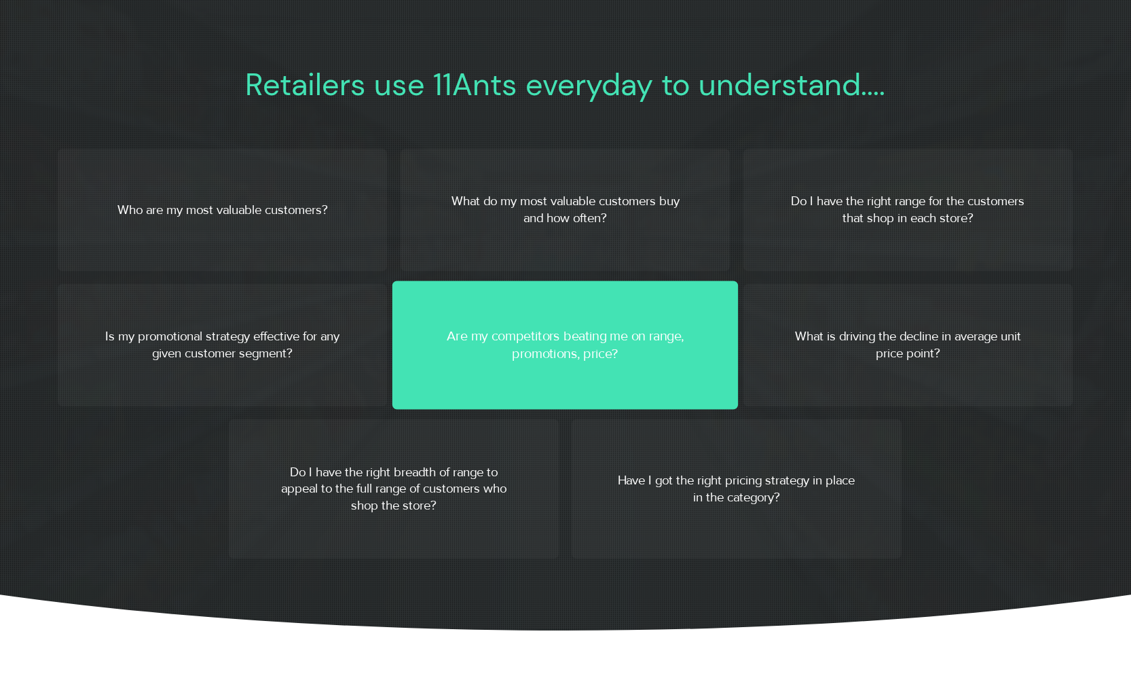
scroll to position [2185, 0]
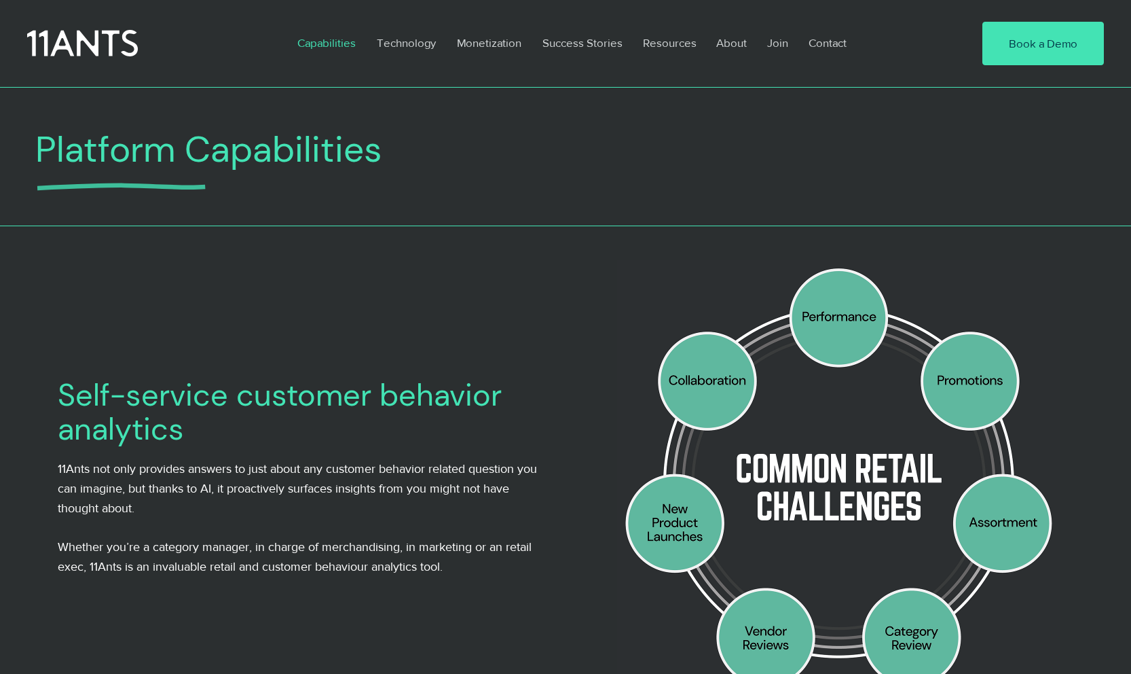
scroll to position [55, 0]
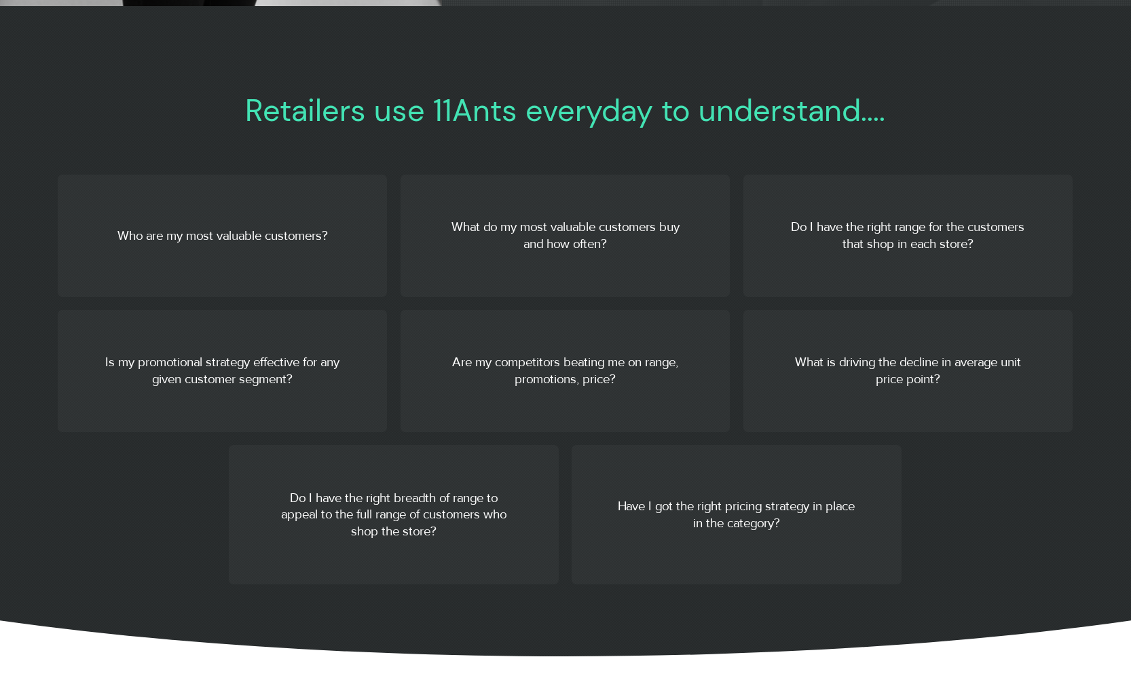
scroll to position [2130, 0]
